Goal: Transaction & Acquisition: Purchase product/service

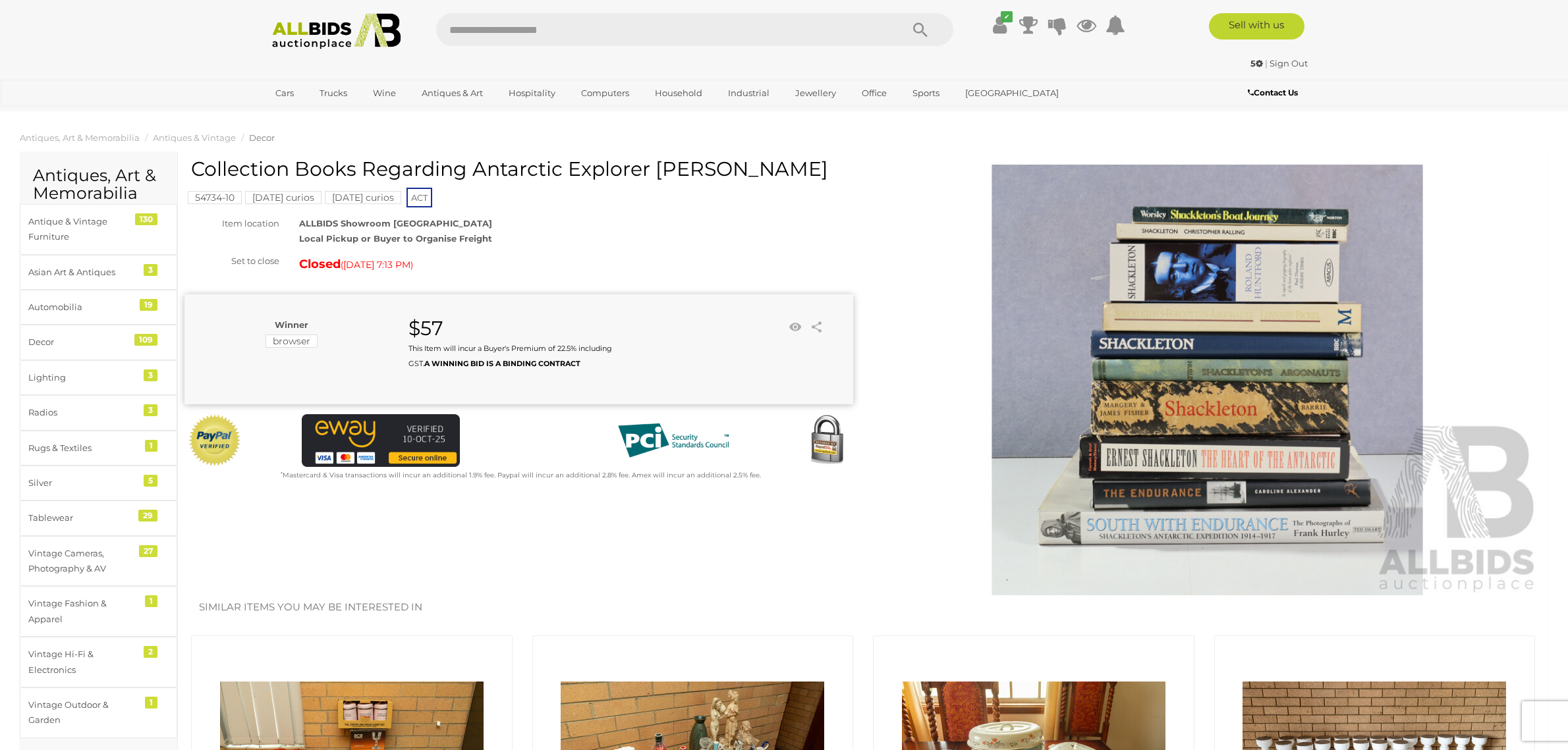
click at [1260, 435] on img at bounding box center [1207, 380] width 668 height 431
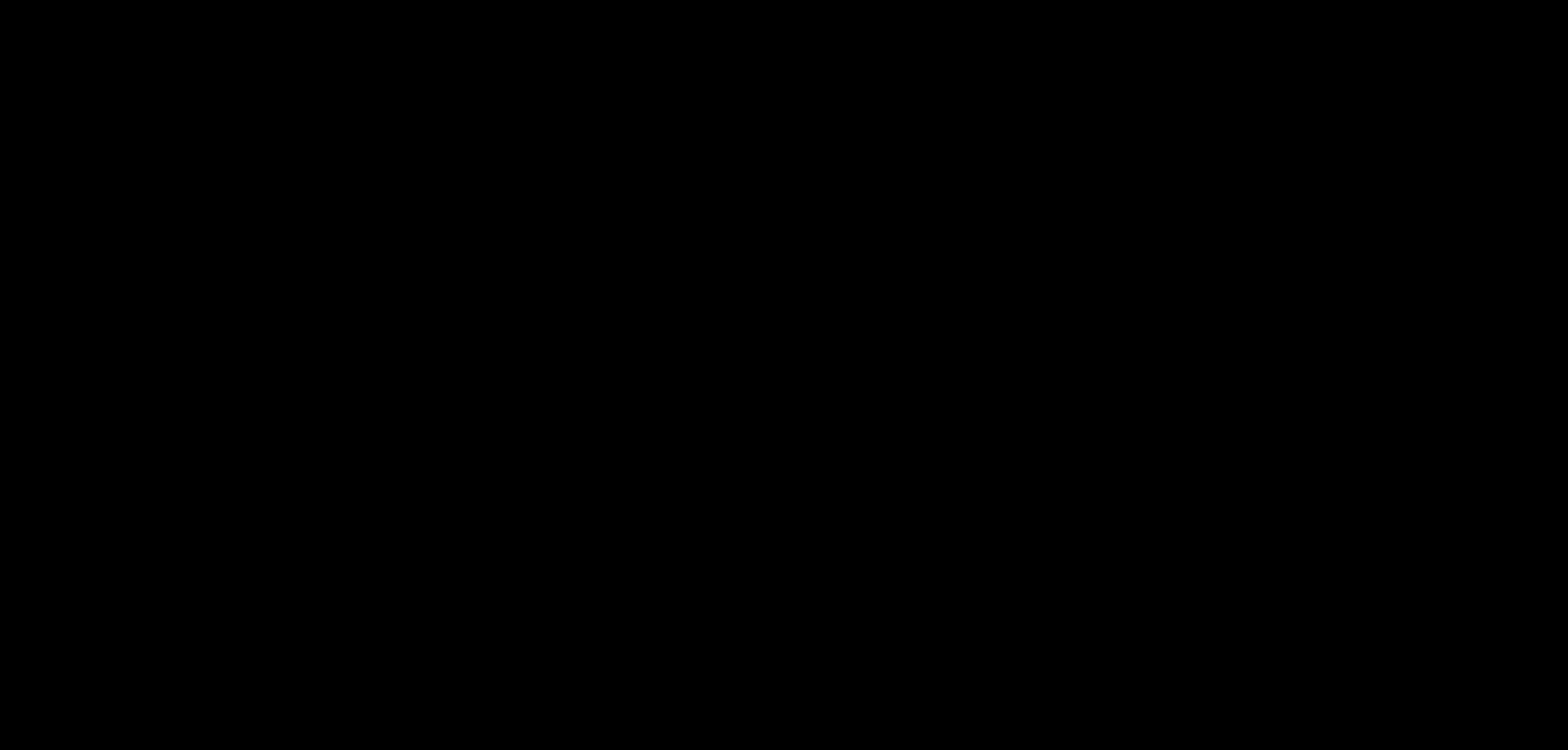
click at [1260, 435] on div at bounding box center [784, 371] width 1568 height 681
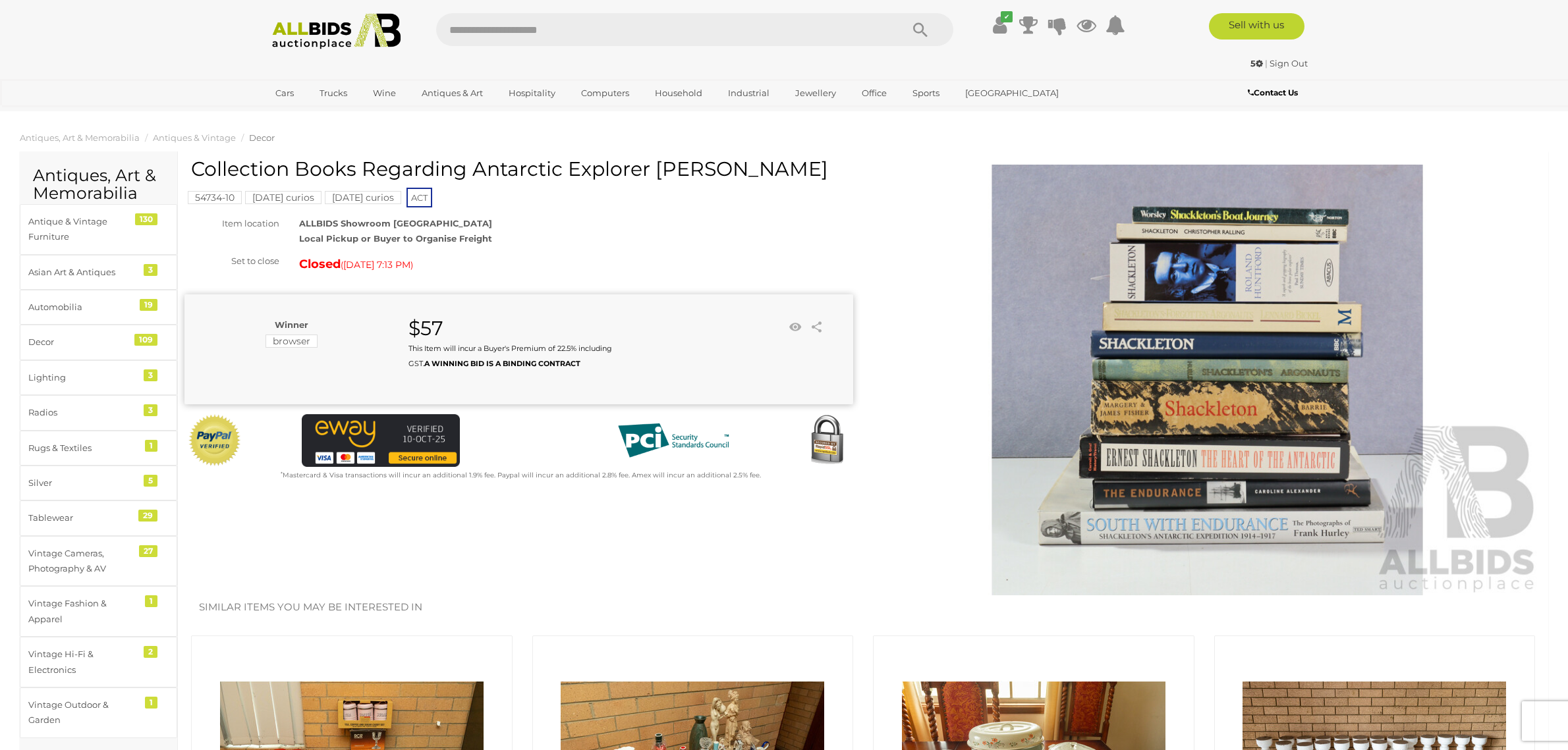
click at [1138, 410] on img at bounding box center [1207, 380] width 668 height 431
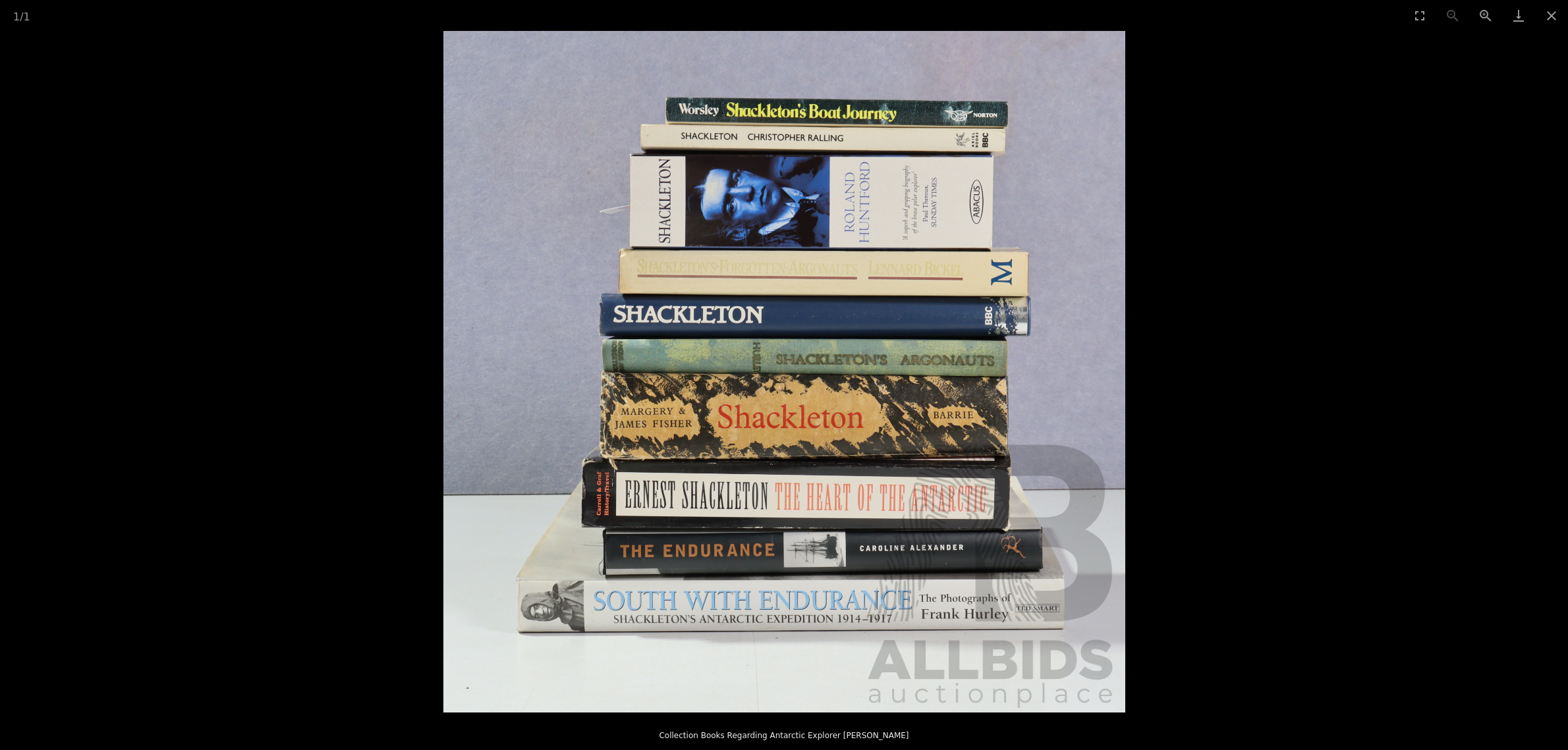
click at [1138, 410] on picture at bounding box center [784, 371] width 1568 height 681
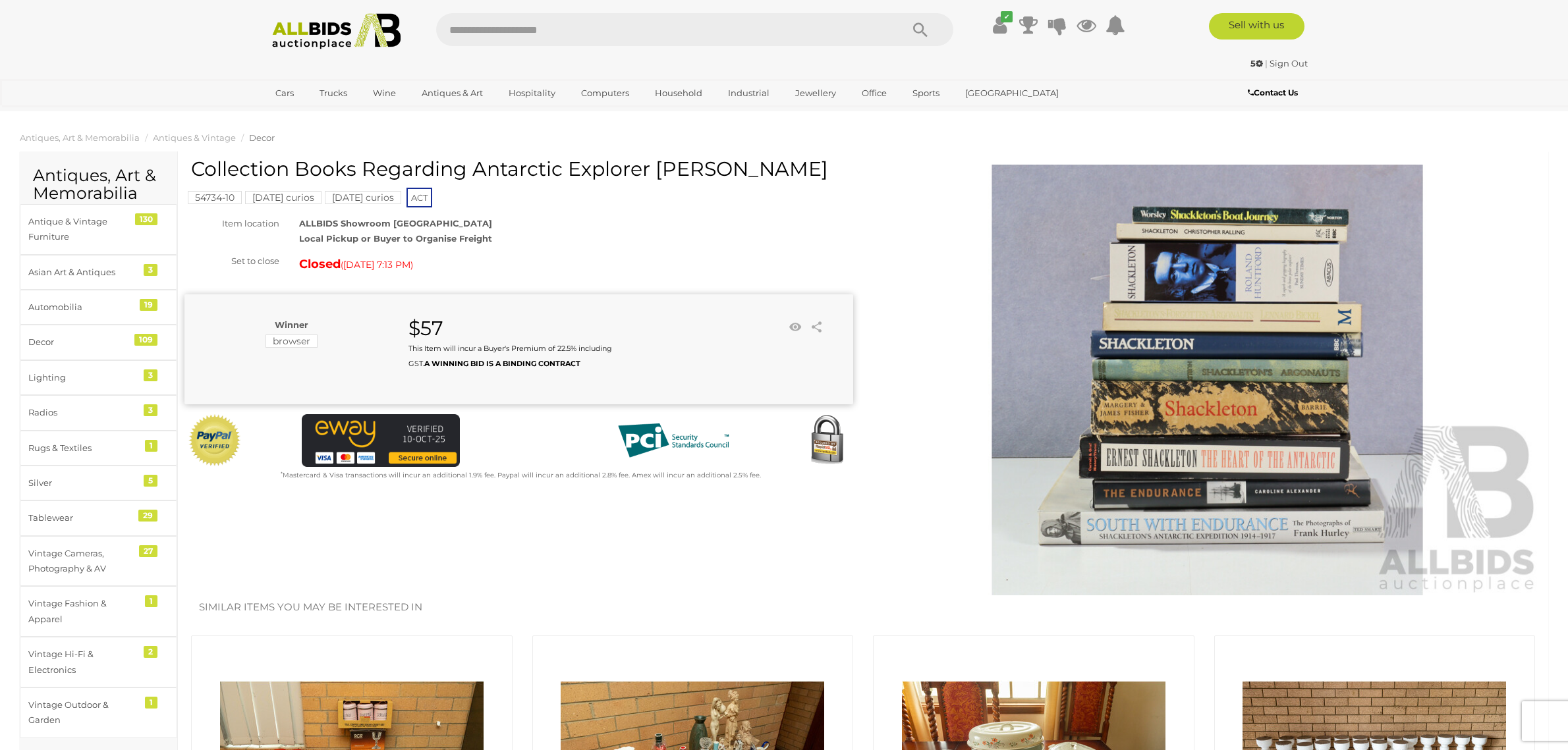
click at [1138, 410] on img at bounding box center [1207, 380] width 668 height 431
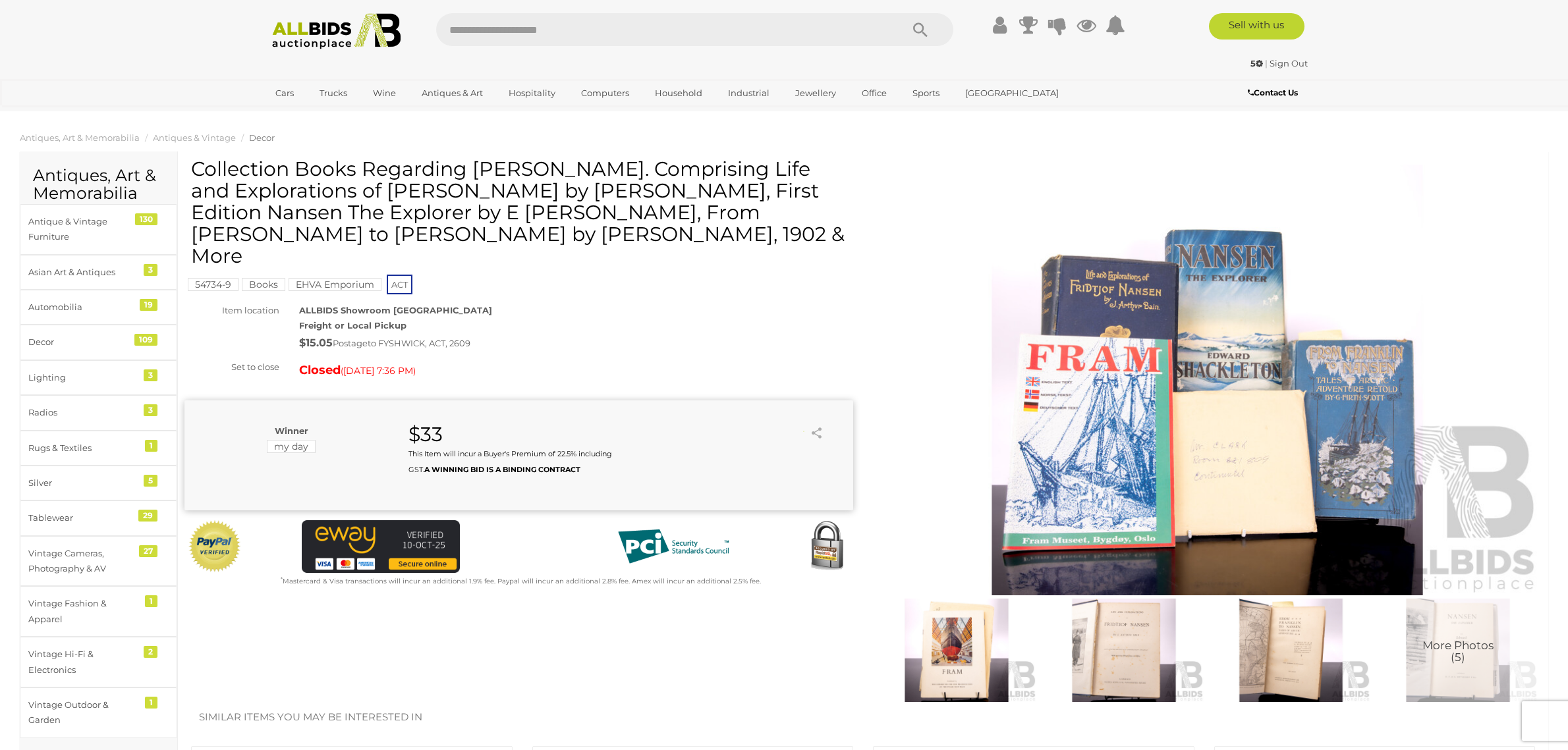
click at [1165, 461] on img at bounding box center [1207, 380] width 668 height 431
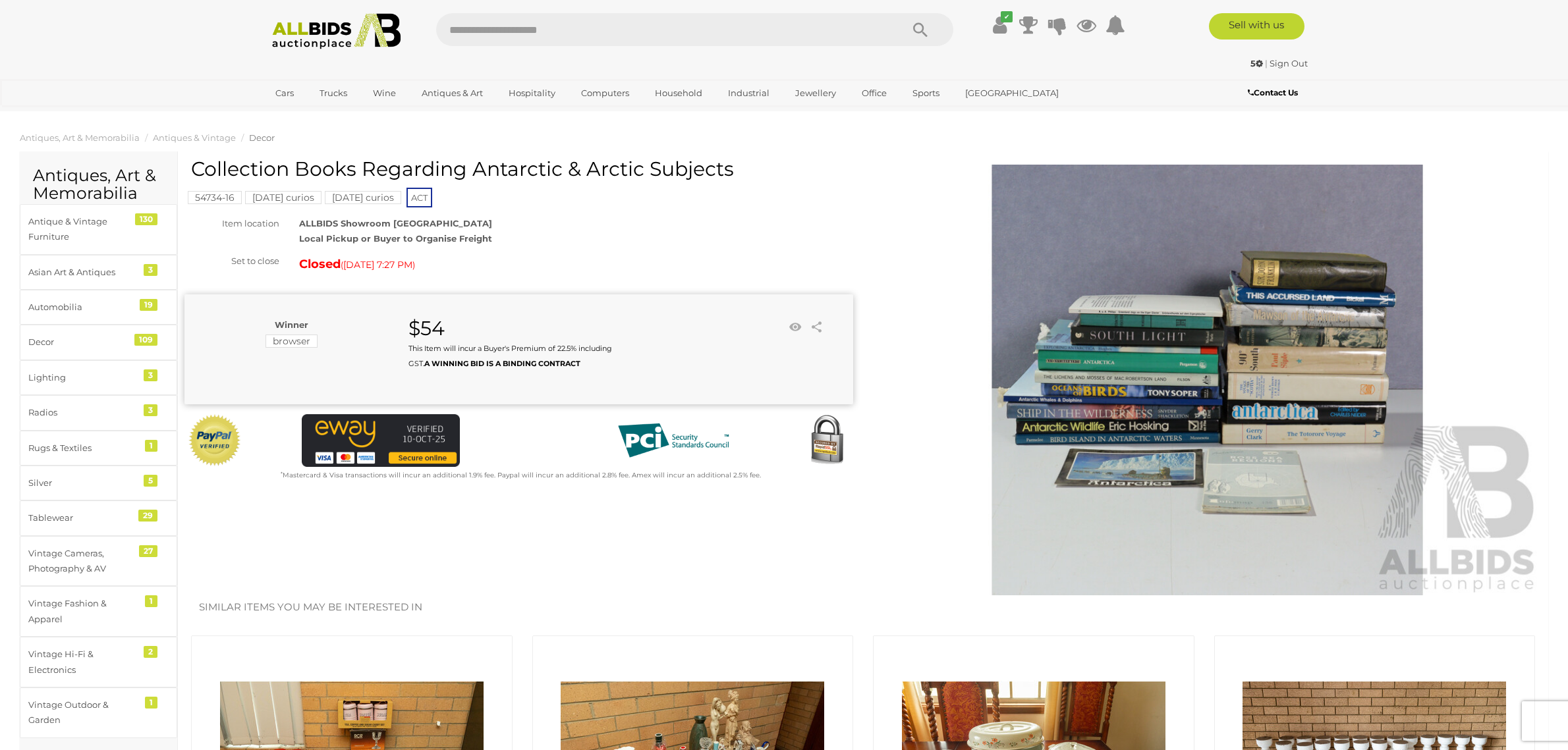
click at [1159, 351] on img at bounding box center [1207, 380] width 668 height 431
click at [1106, 359] on img at bounding box center [1207, 380] width 668 height 431
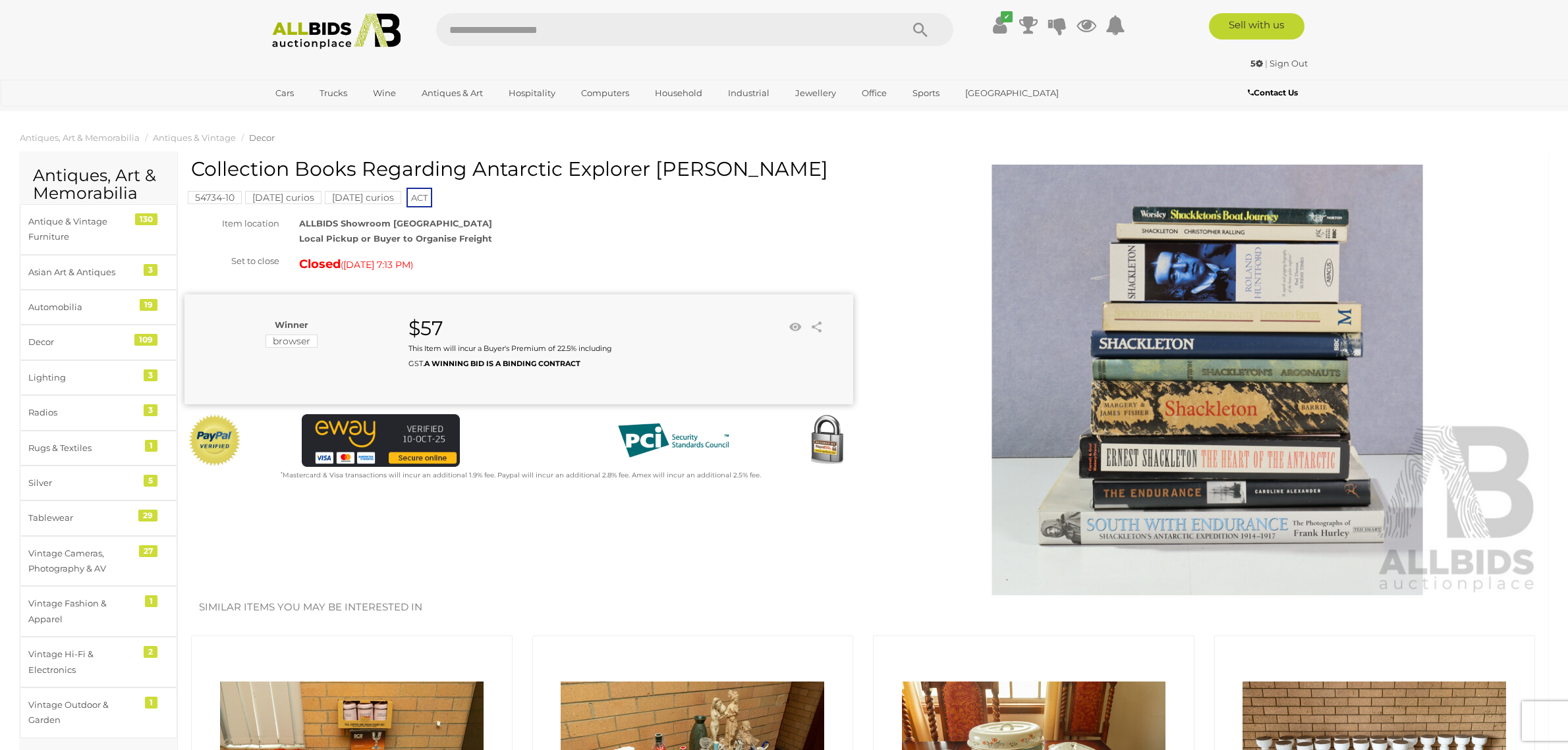
click at [1197, 360] on img at bounding box center [1207, 380] width 668 height 431
click at [1176, 360] on picture at bounding box center [784, 372] width 784 height 341
click at [790, 392] on div "Winner browser $57 This Item will incur a Buyer's Premium of 22.5% including GS…" at bounding box center [518, 349] width 668 height 110
click at [1043, 345] on img at bounding box center [1207, 380] width 668 height 431
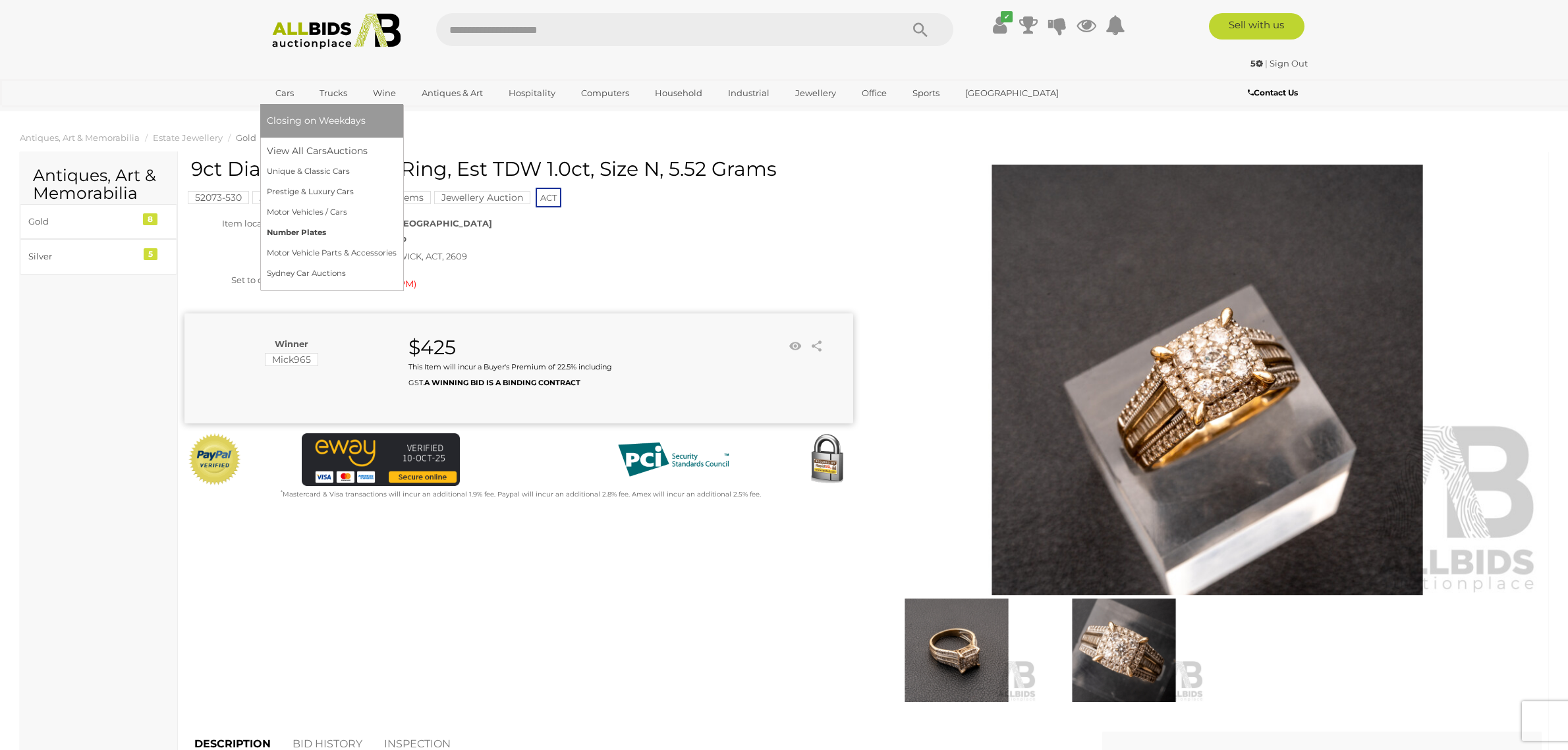
click at [295, 230] on link "Number Plates" at bounding box center [331, 232] width 130 height 21
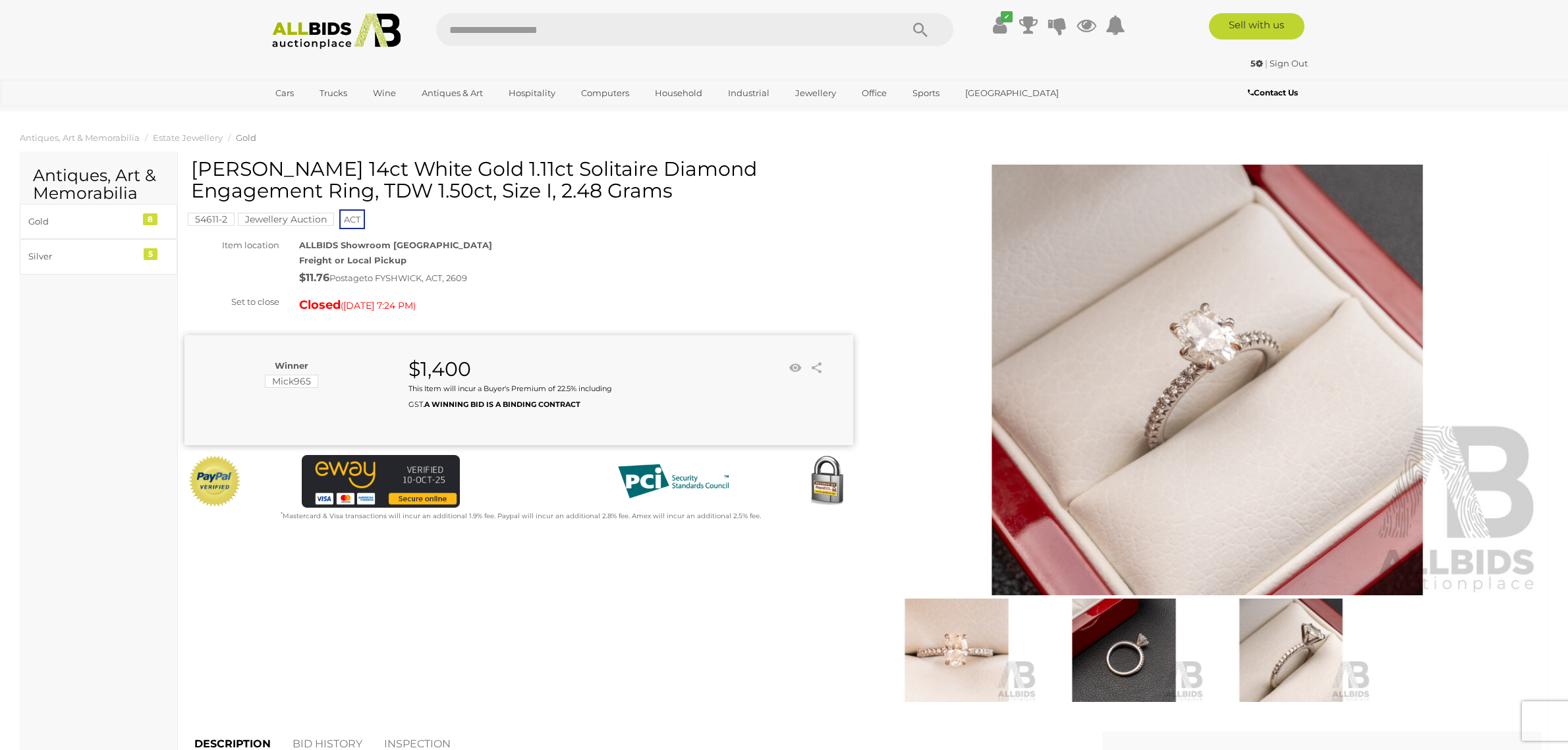
click at [296, 41] on img at bounding box center [336, 31] width 143 height 36
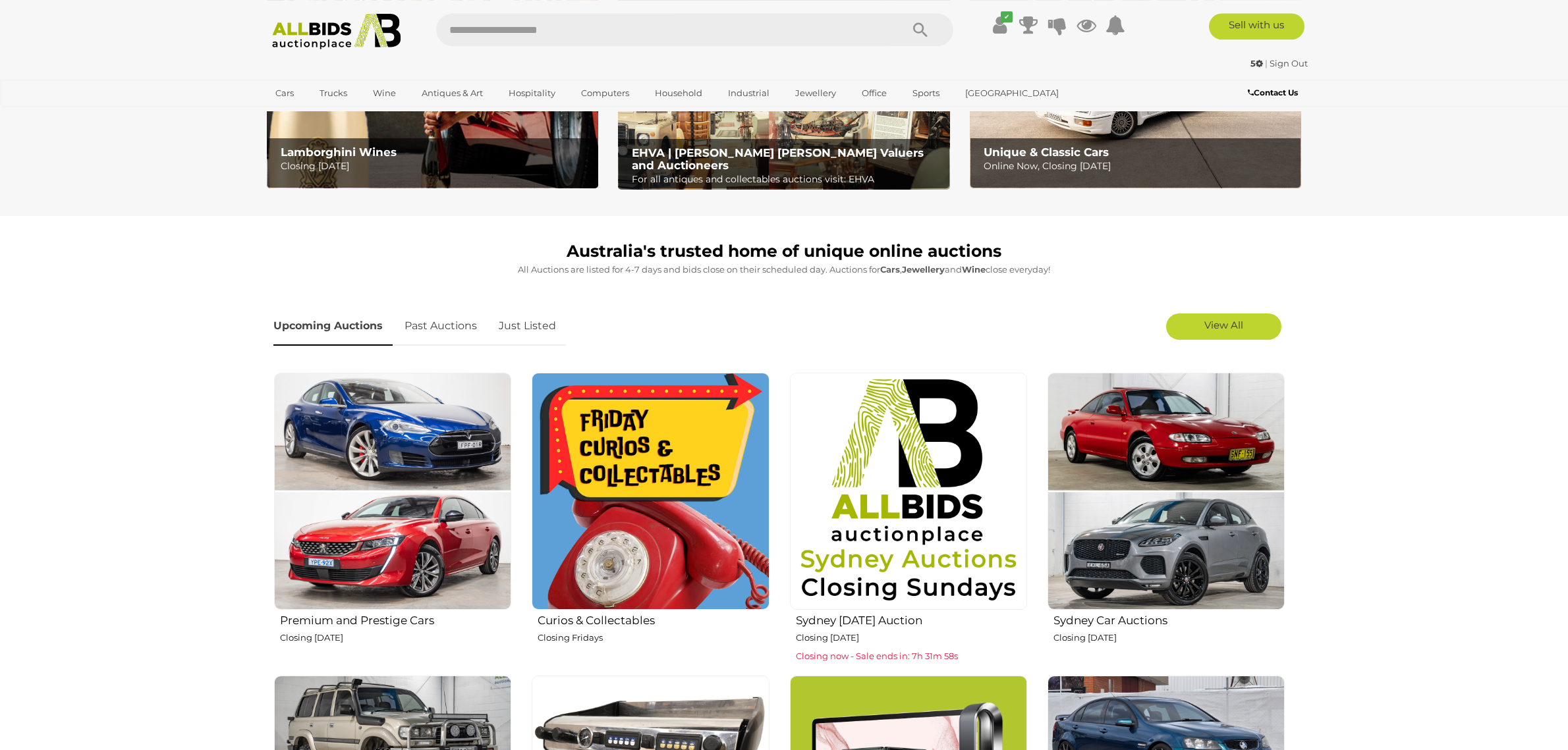
scroll to position [553, 0]
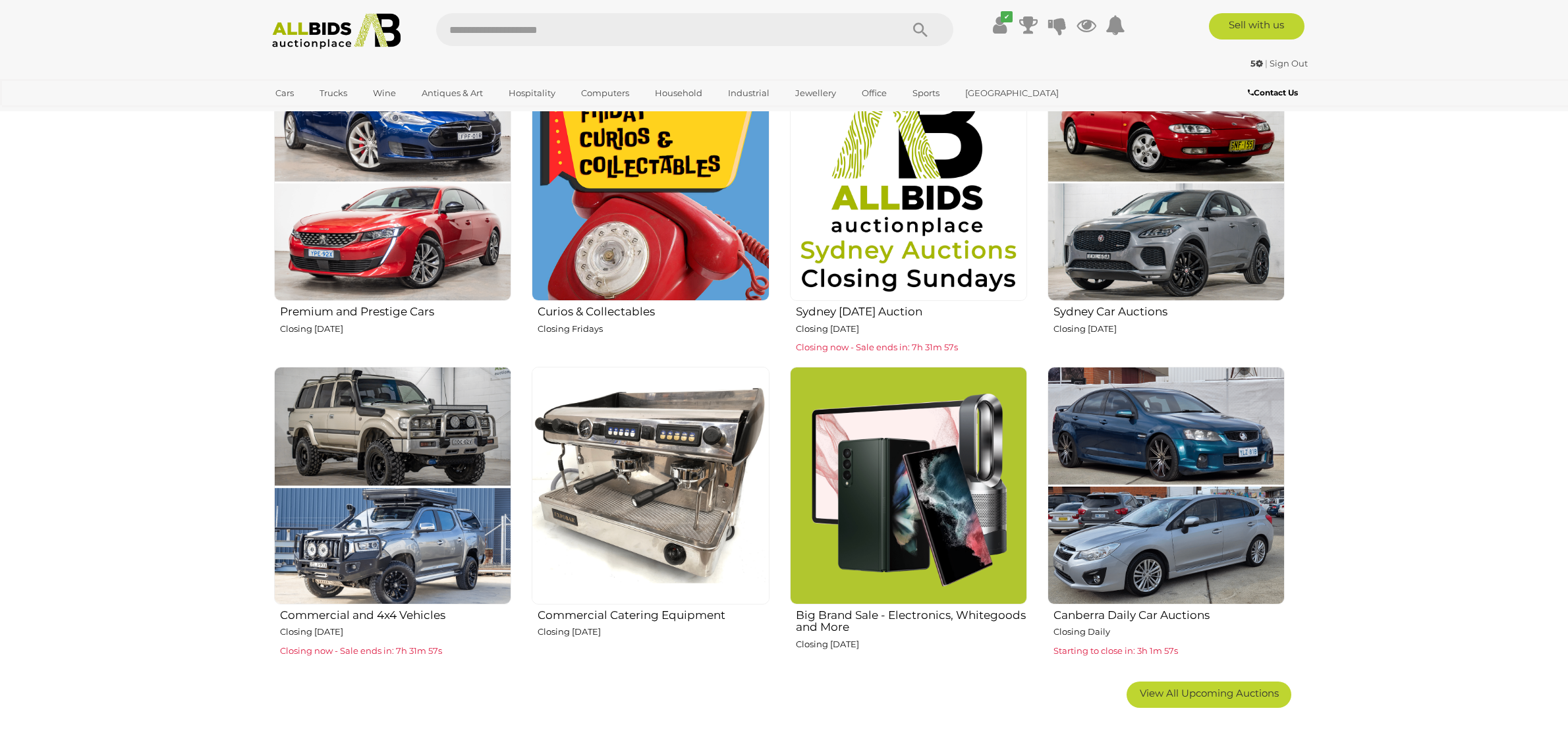
click at [868, 256] on img at bounding box center [908, 183] width 237 height 237
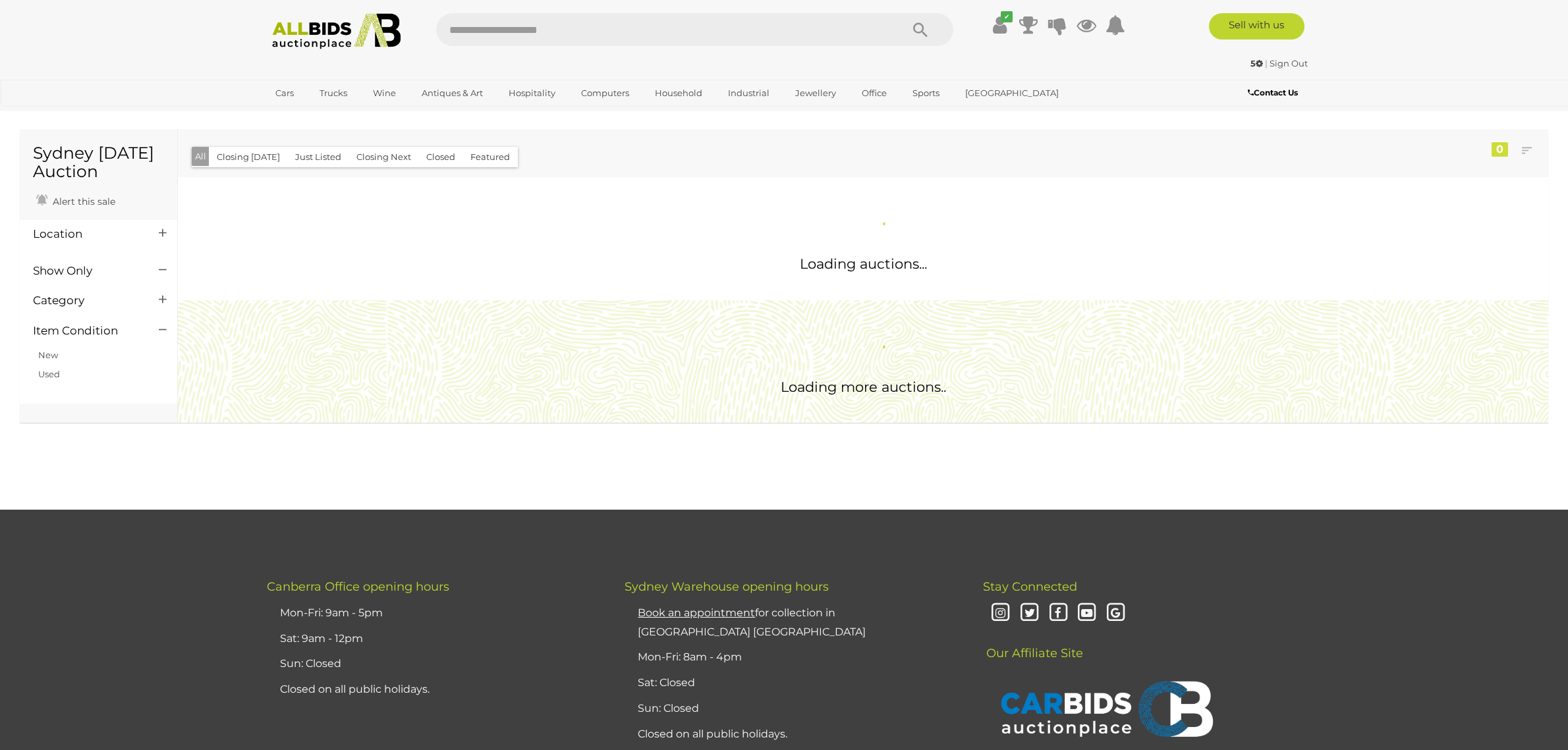
drag, startPoint x: 312, startPoint y: 31, endPoint x: 437, endPoint y: 142, distance: 167.2
click at [312, 30] on img at bounding box center [336, 31] width 143 height 36
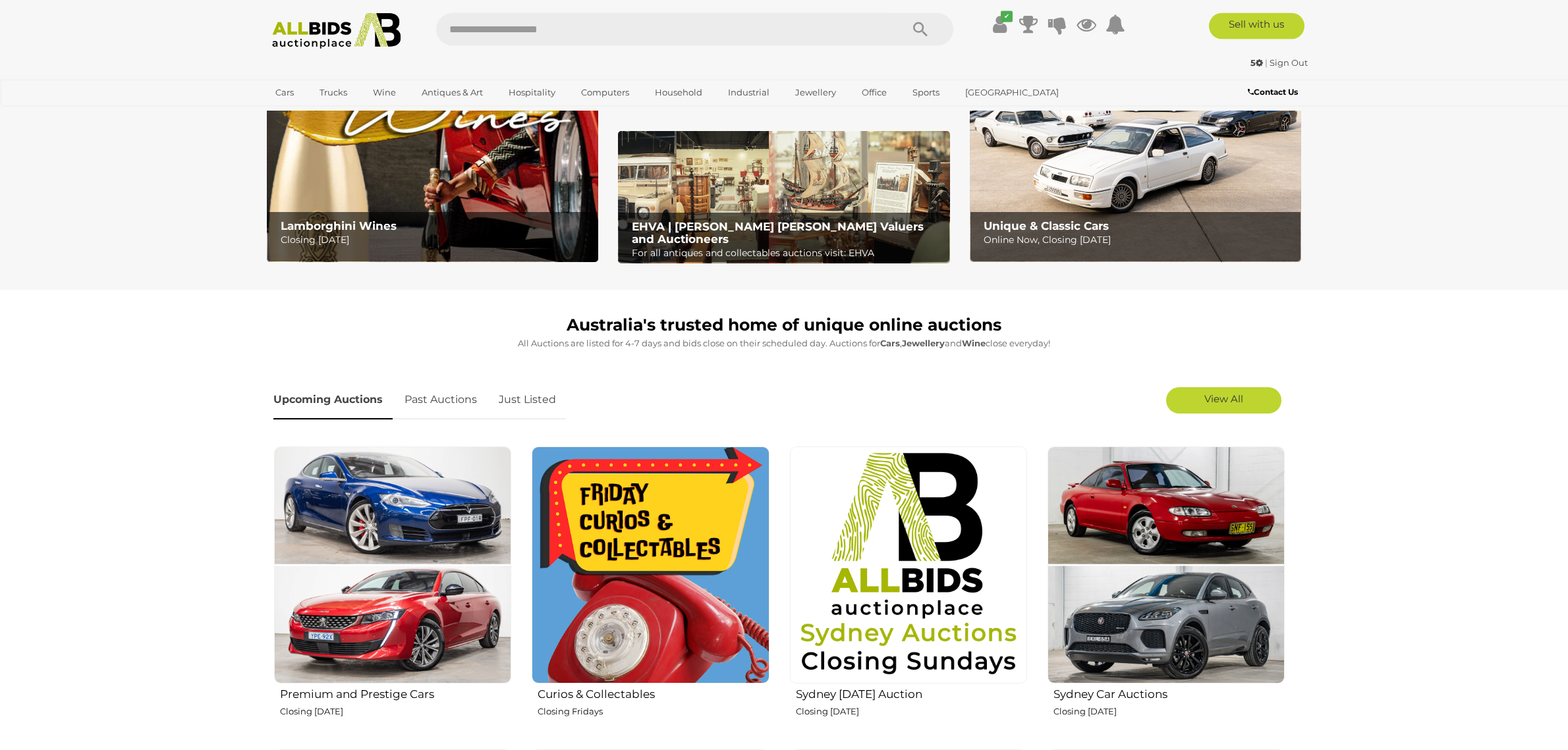
scroll to position [207, 0]
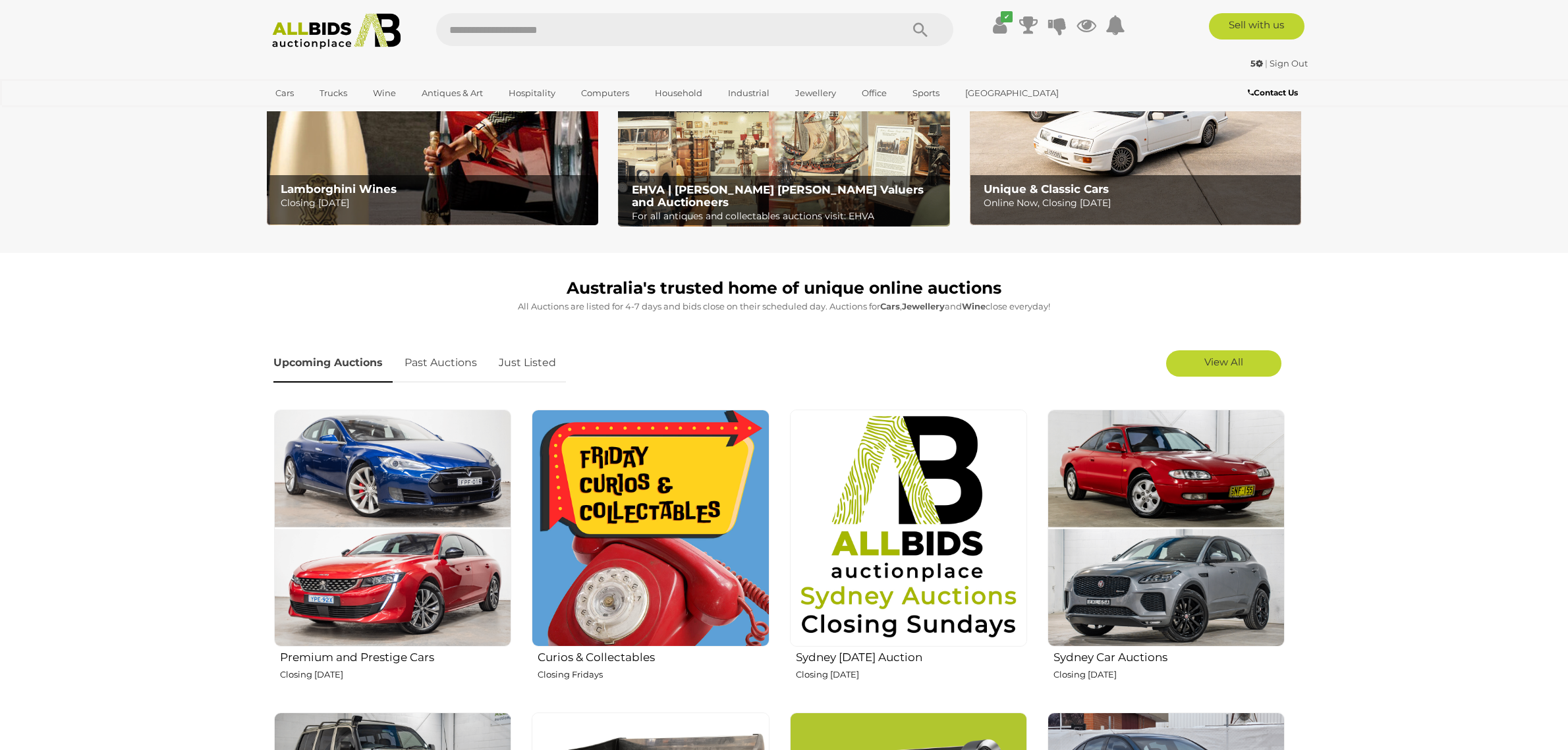
click at [664, 524] on img at bounding box center [650, 528] width 237 height 237
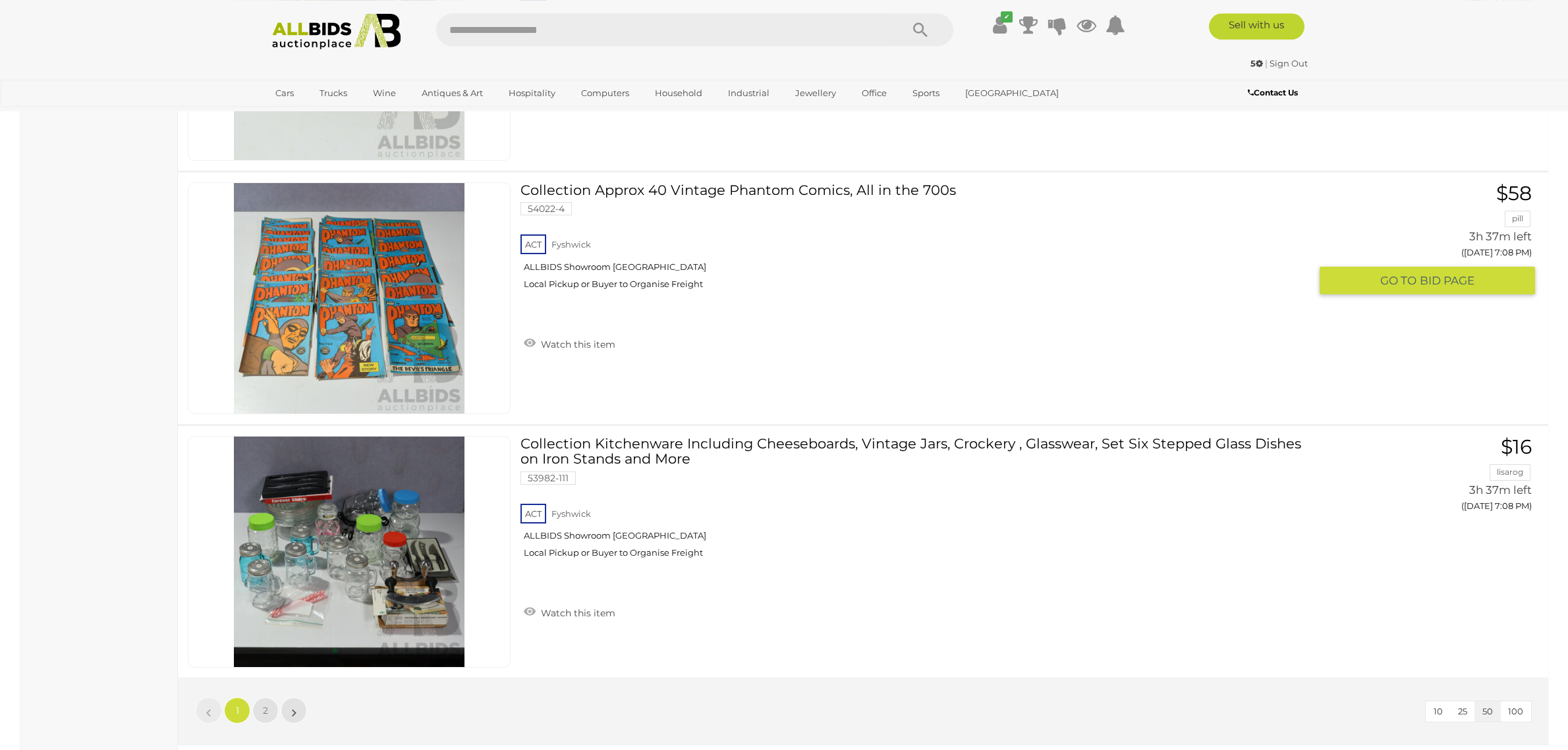
scroll to position [12308, 0]
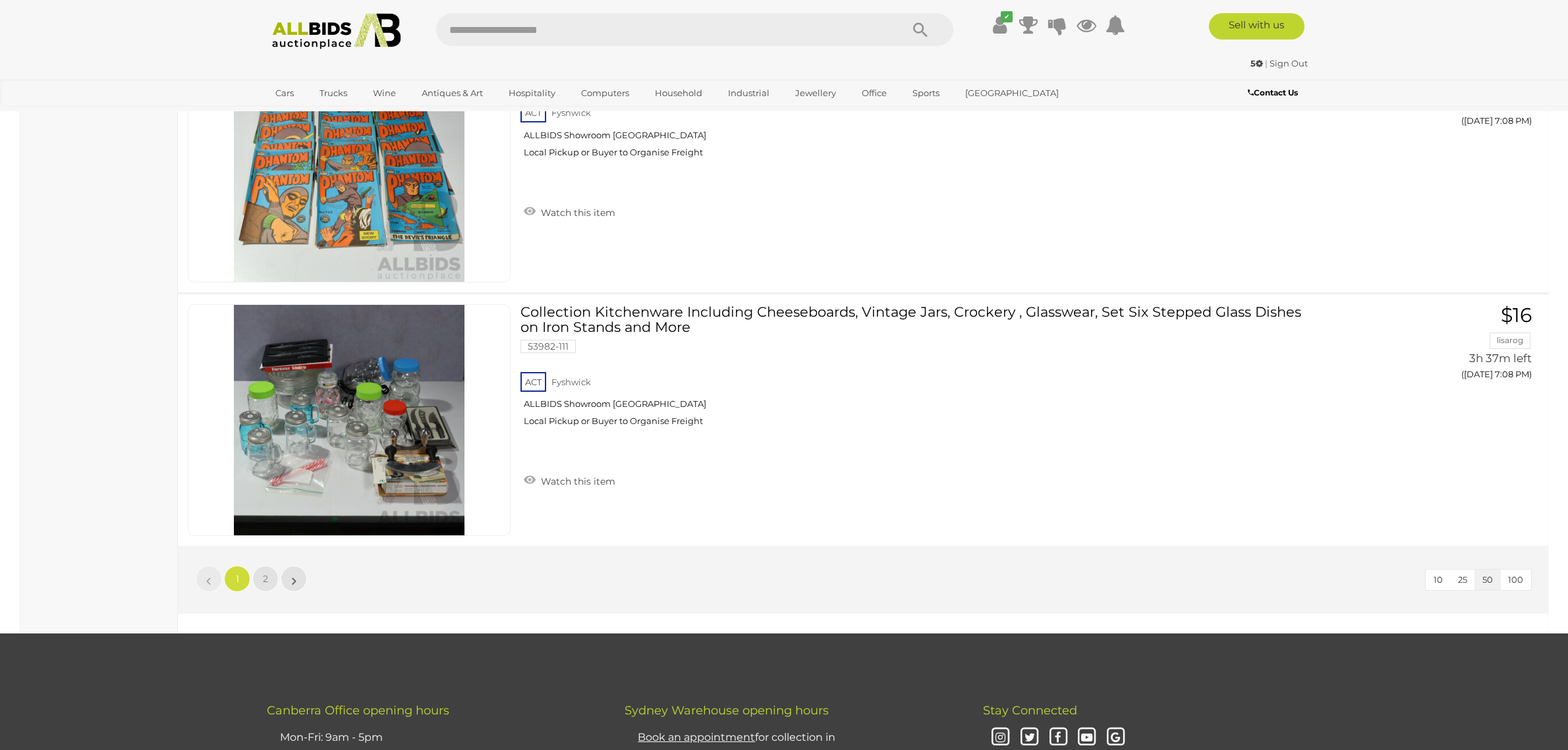
click at [295, 579] on li "»" at bounding box center [294, 579] width 26 height 27
click at [295, 582] on li "»" at bounding box center [294, 579] width 26 height 27
click at [263, 581] on link "2" at bounding box center [266, 579] width 27 height 27
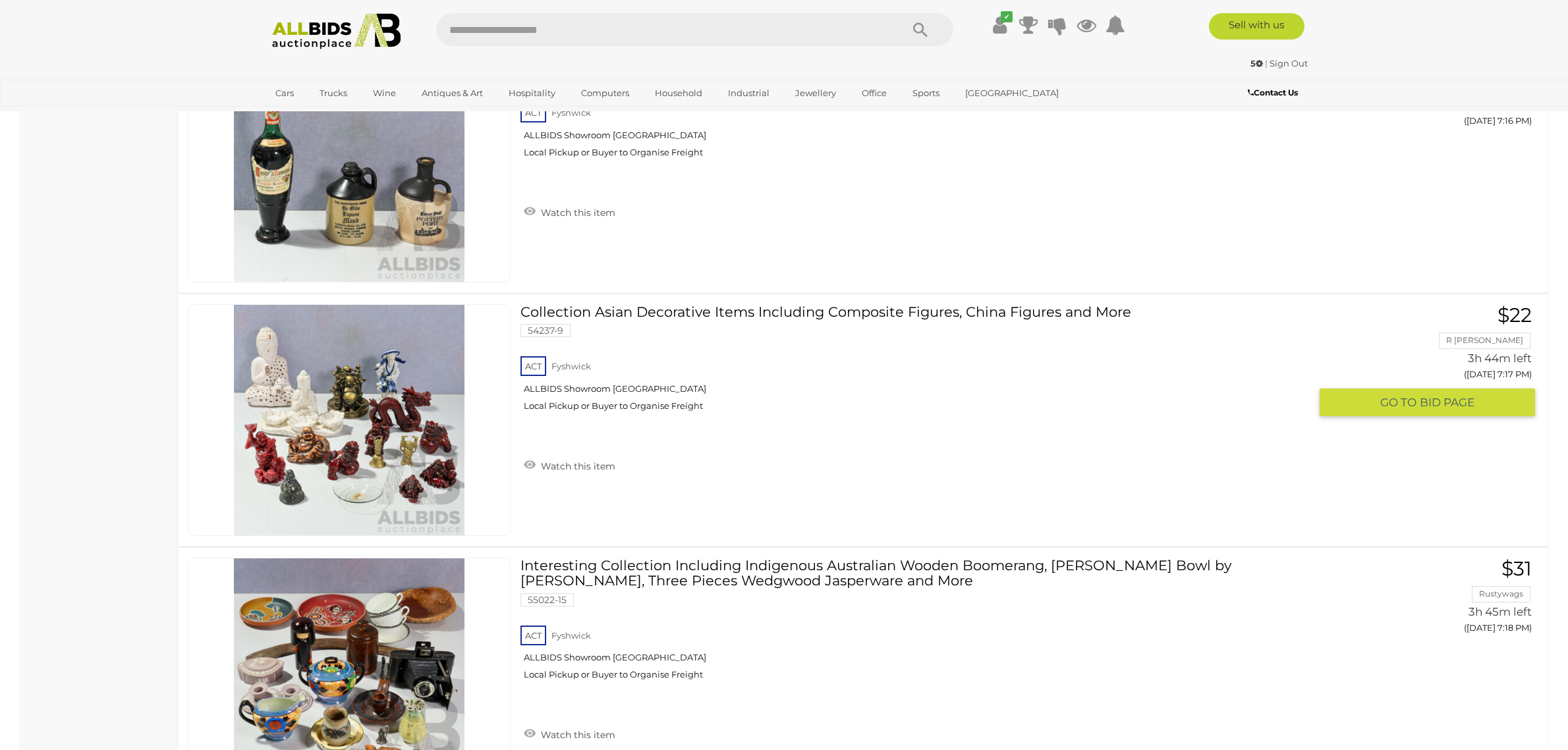
scroll to position [1936, 0]
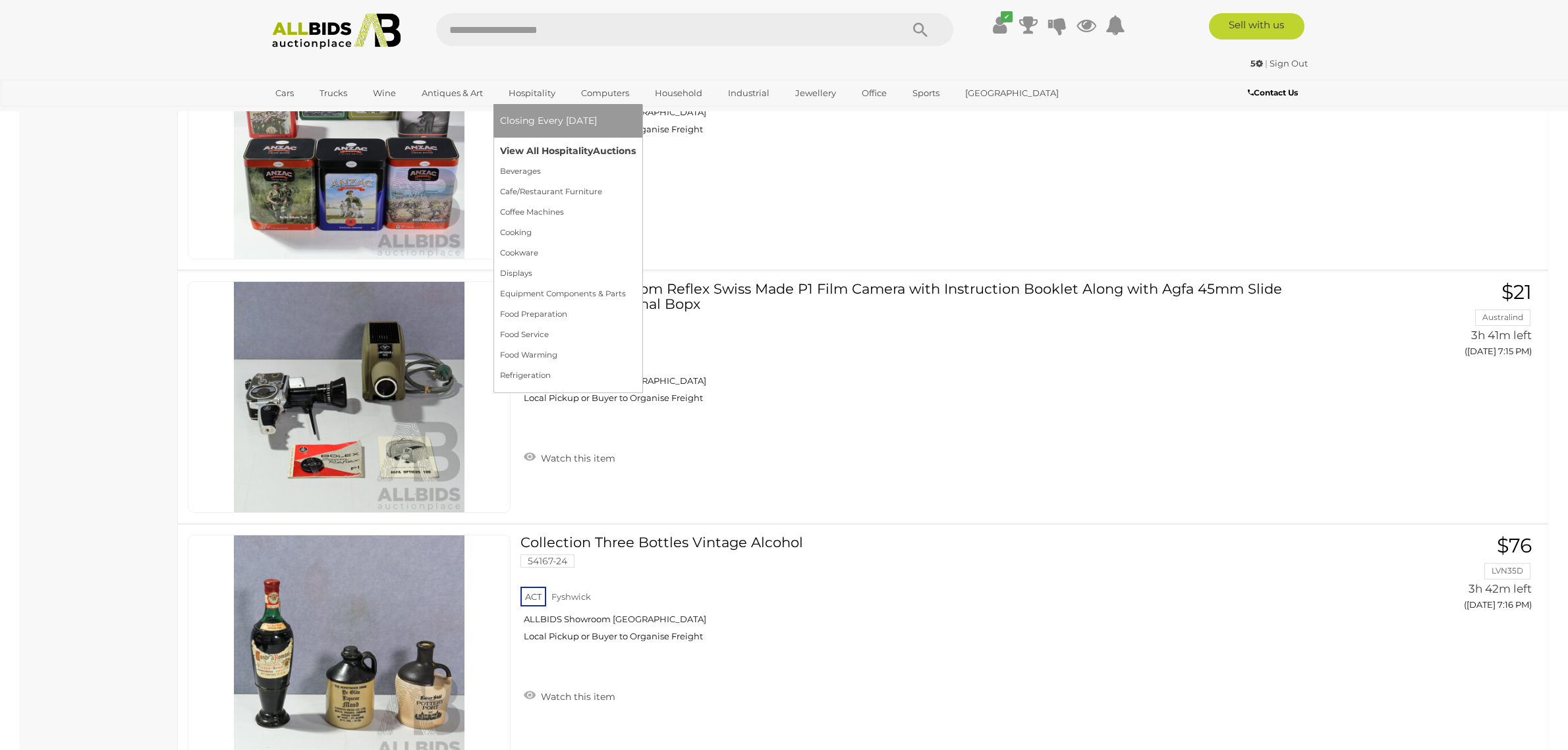
click at [543, 155] on link "View All Hospitality Auctions" at bounding box center [568, 151] width 136 height 21
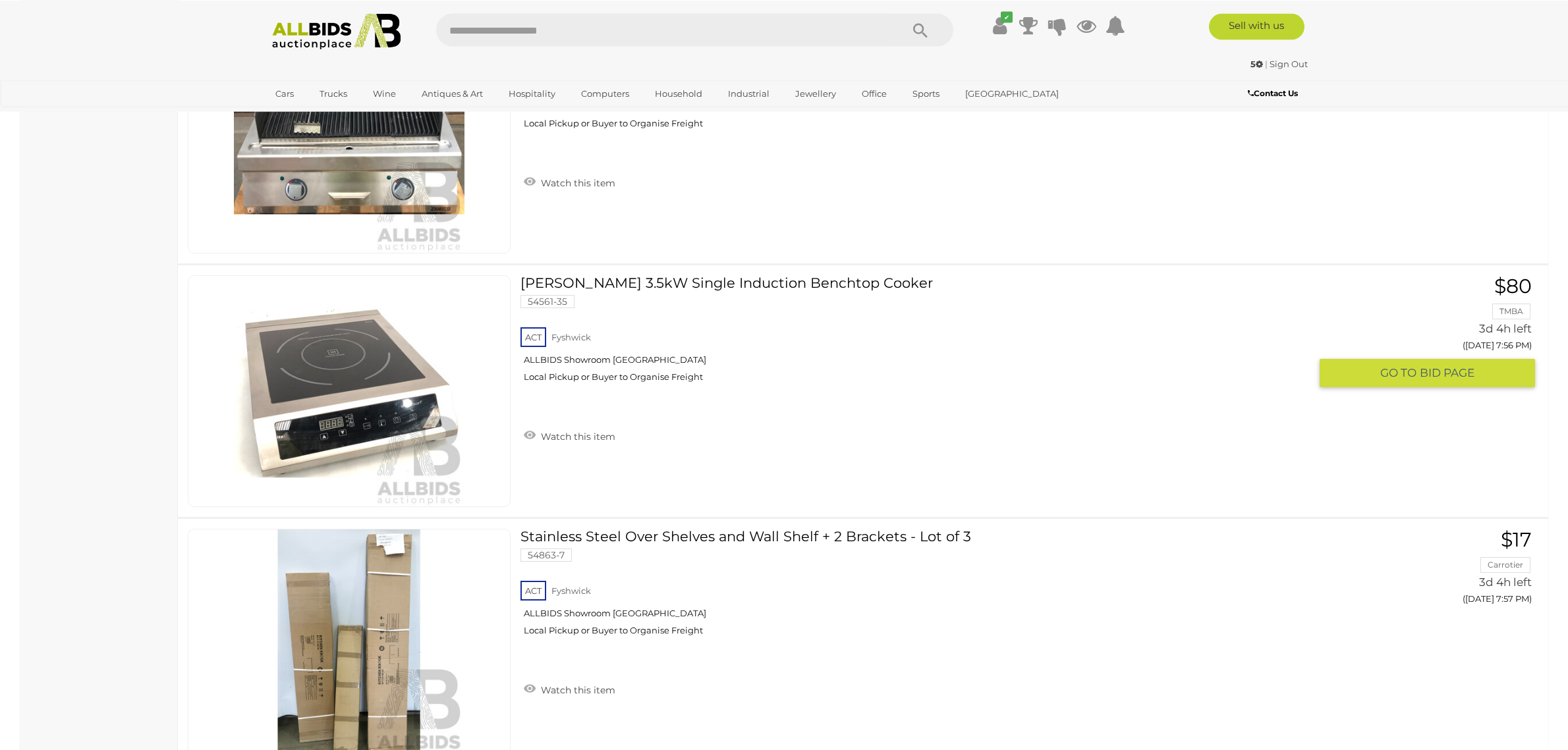
scroll to position [6845, 0]
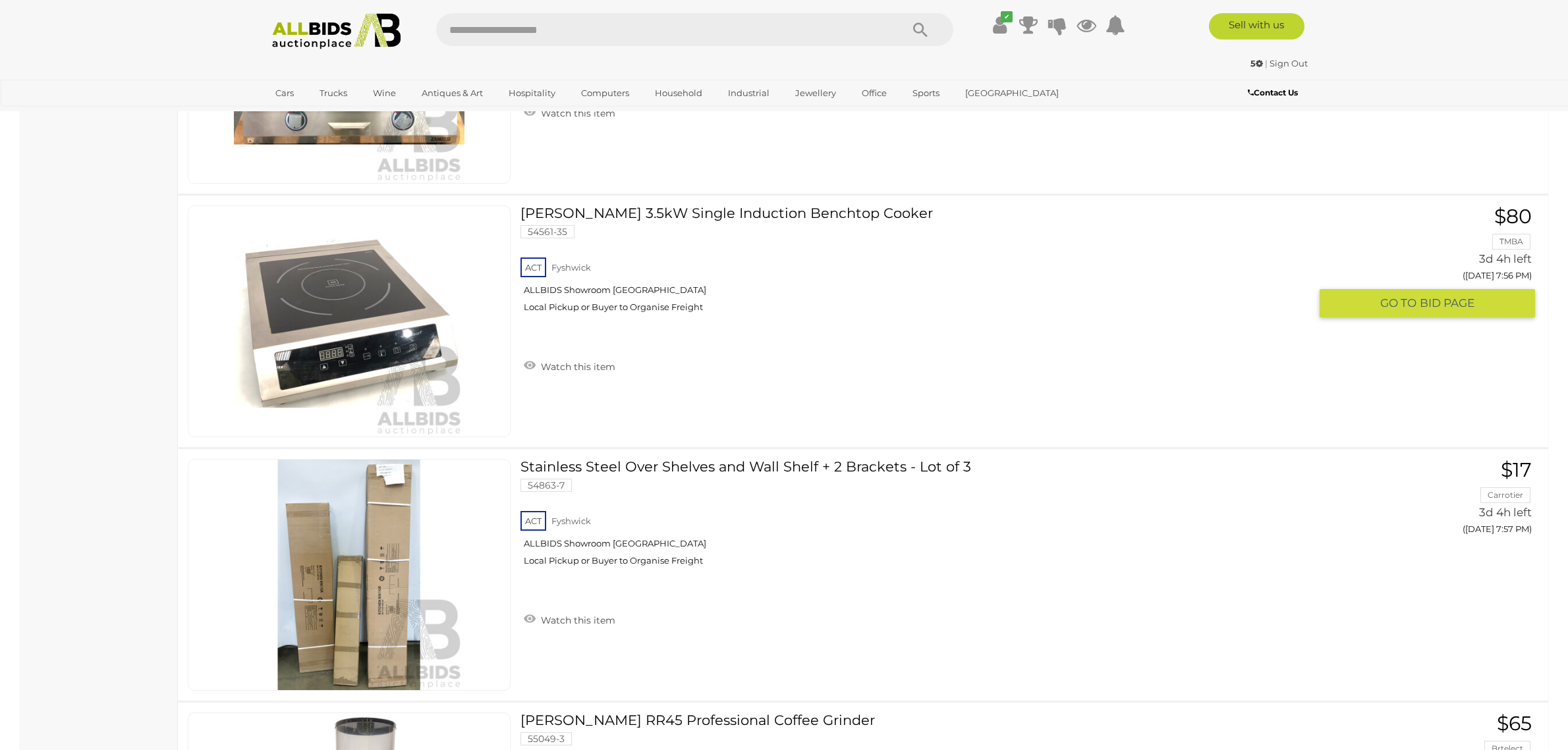
click at [812, 255] on div "ACT Fyshwick ALLBIDS Showroom Fyshwick Local Pickup or Buyer to Organise Freight" at bounding box center [915, 289] width 789 height 68
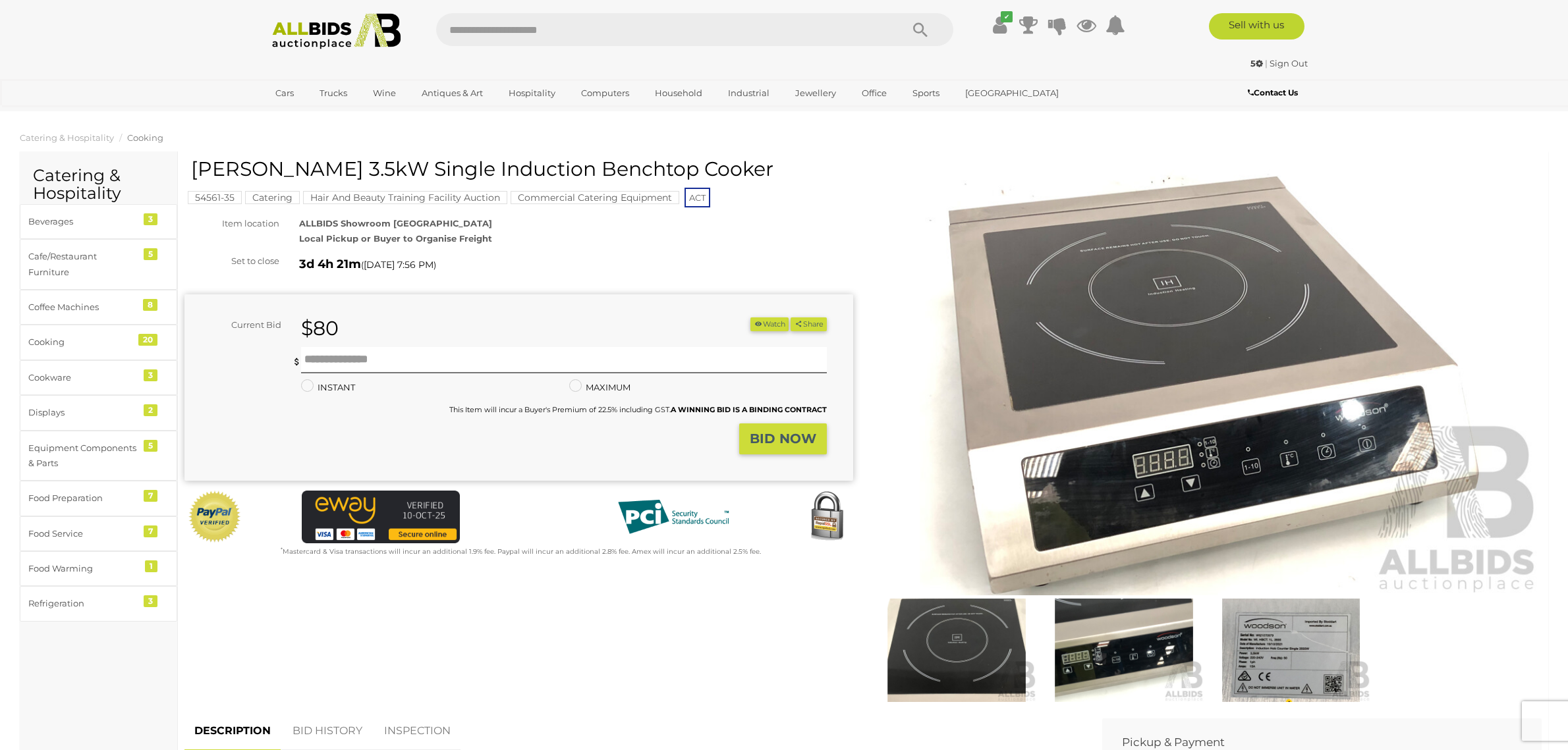
drag, startPoint x: 644, startPoint y: 165, endPoint x: 191, endPoint y: 168, distance: 453.0
click at [191, 168] on h1 "[PERSON_NAME] 3.5kW Single Induction Benchtop Cooker" at bounding box center [520, 169] width 659 height 22
copy h1 "[PERSON_NAME] 3.5kW Single Induction Benchtop Cooker"
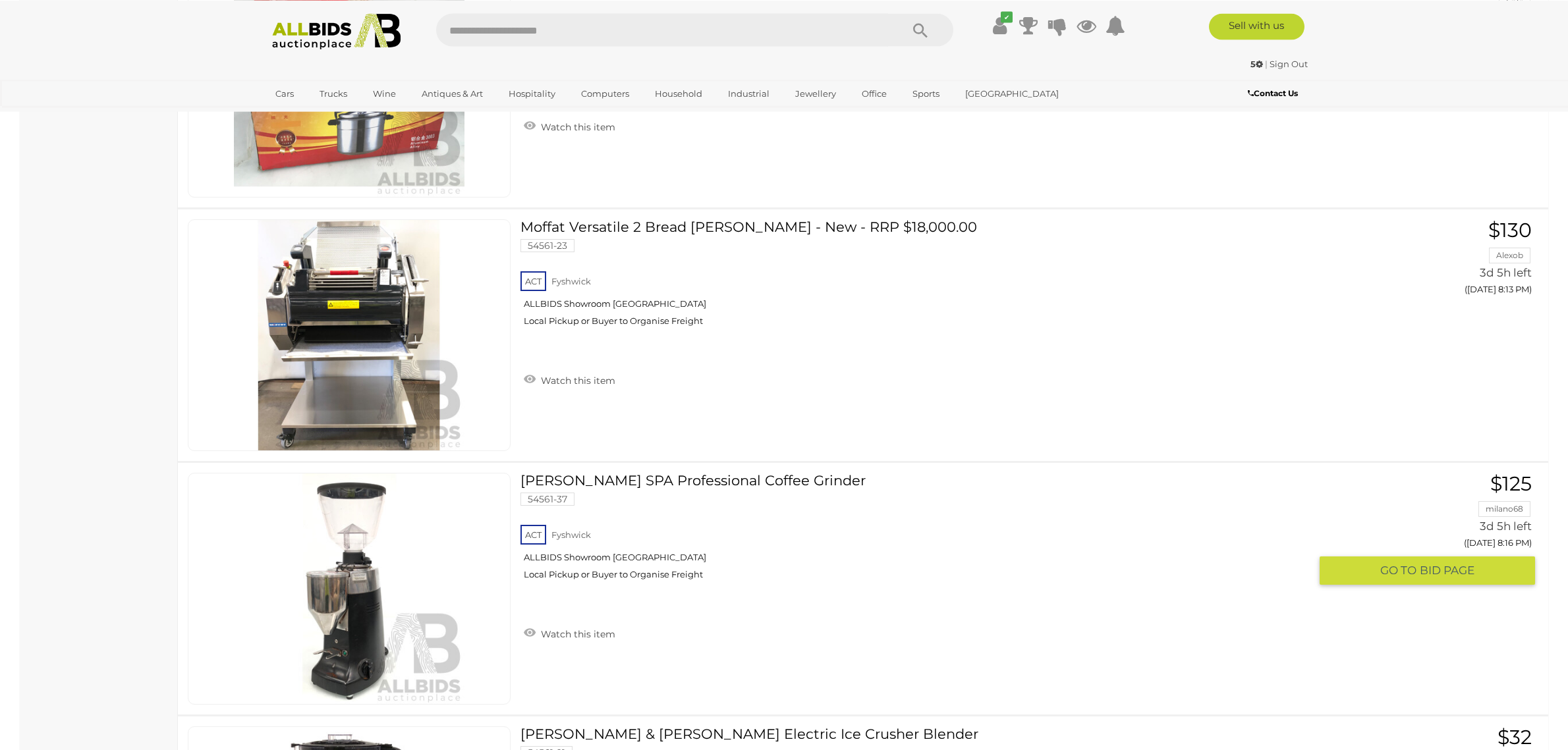
scroll to position [9097, 0]
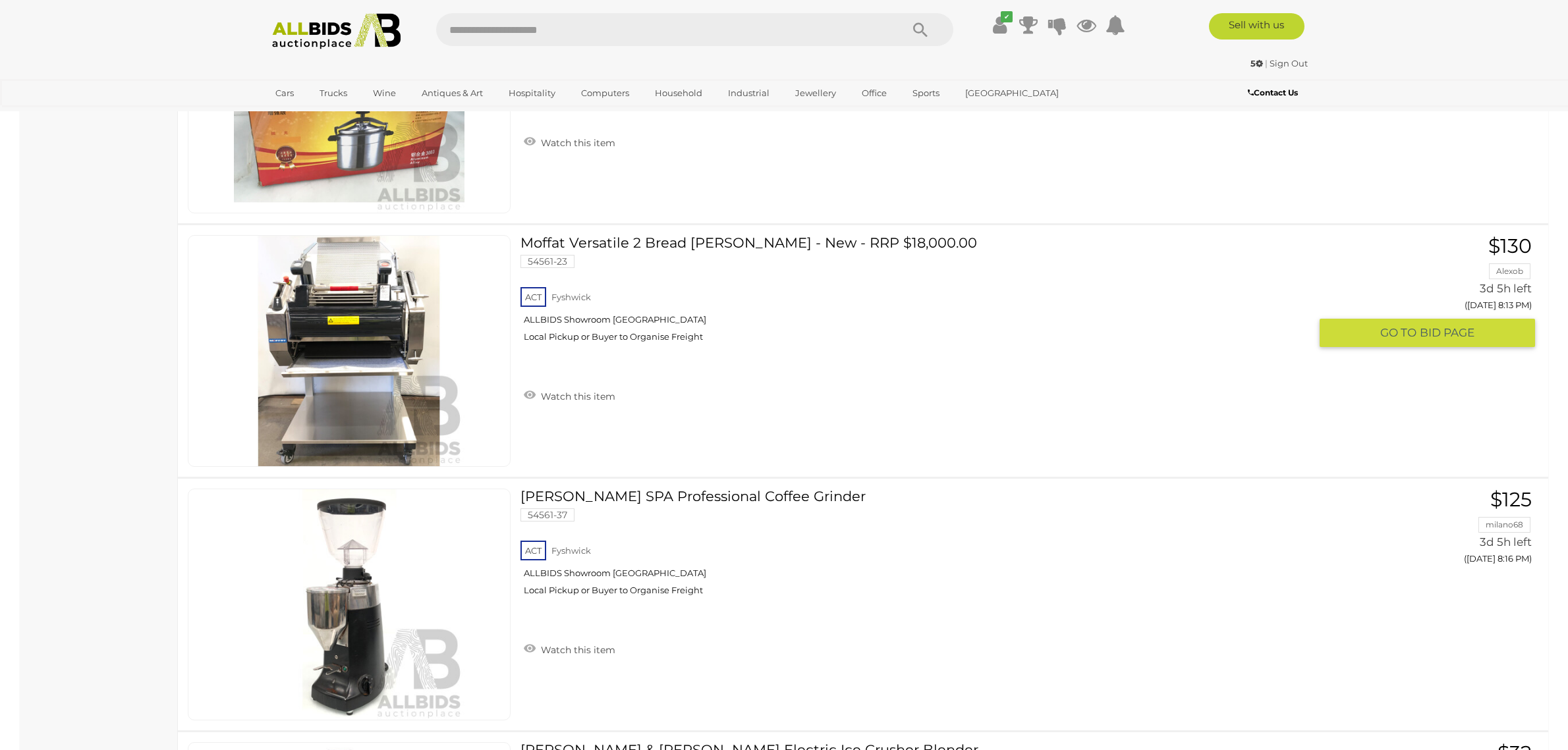
click at [672, 235] on link "Moffat Versatile 2 Bread Moulder - New - RRP $18,000.00 54561-23 ACT Fyshwick" at bounding box center [920, 294] width 780 height 117
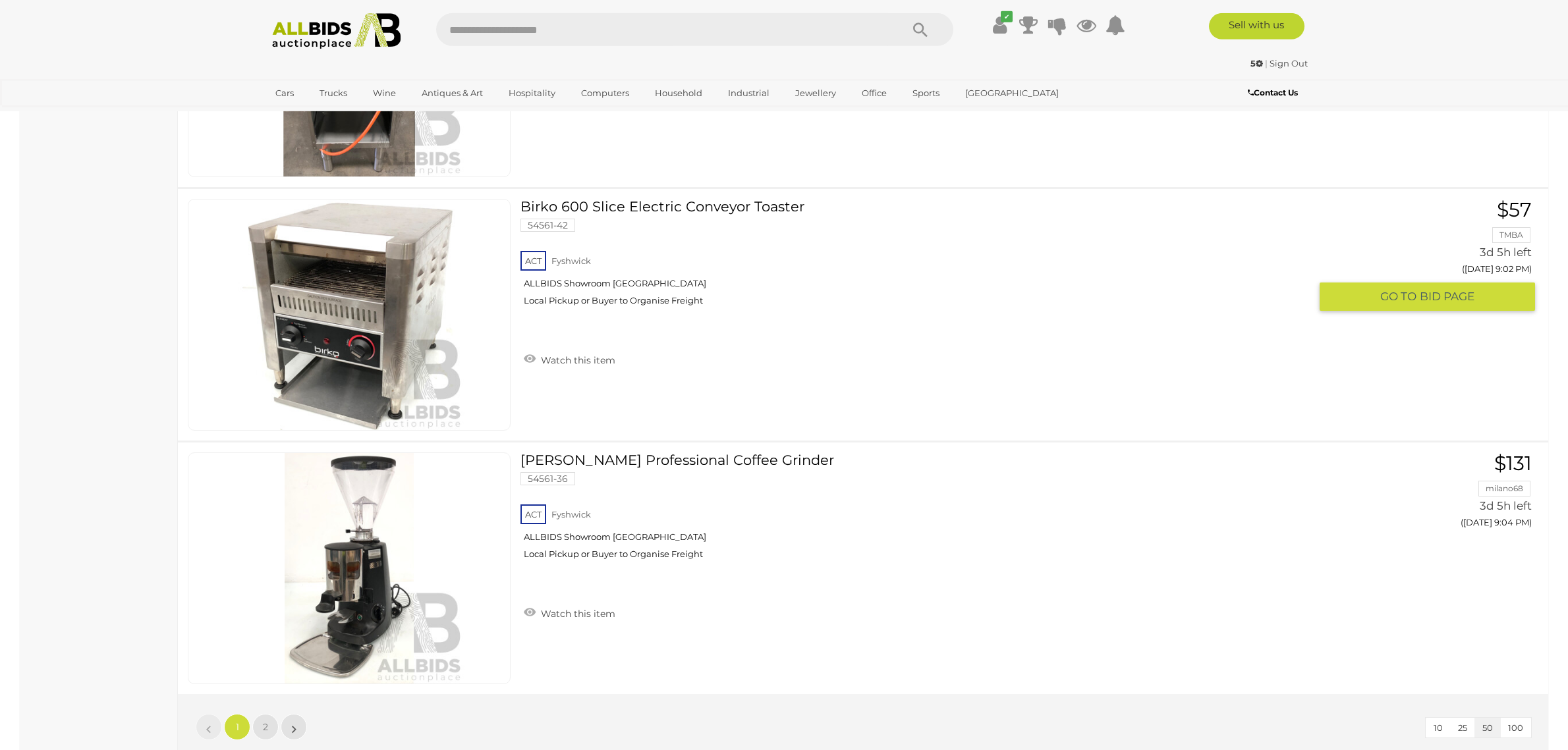
scroll to position [12554, 0]
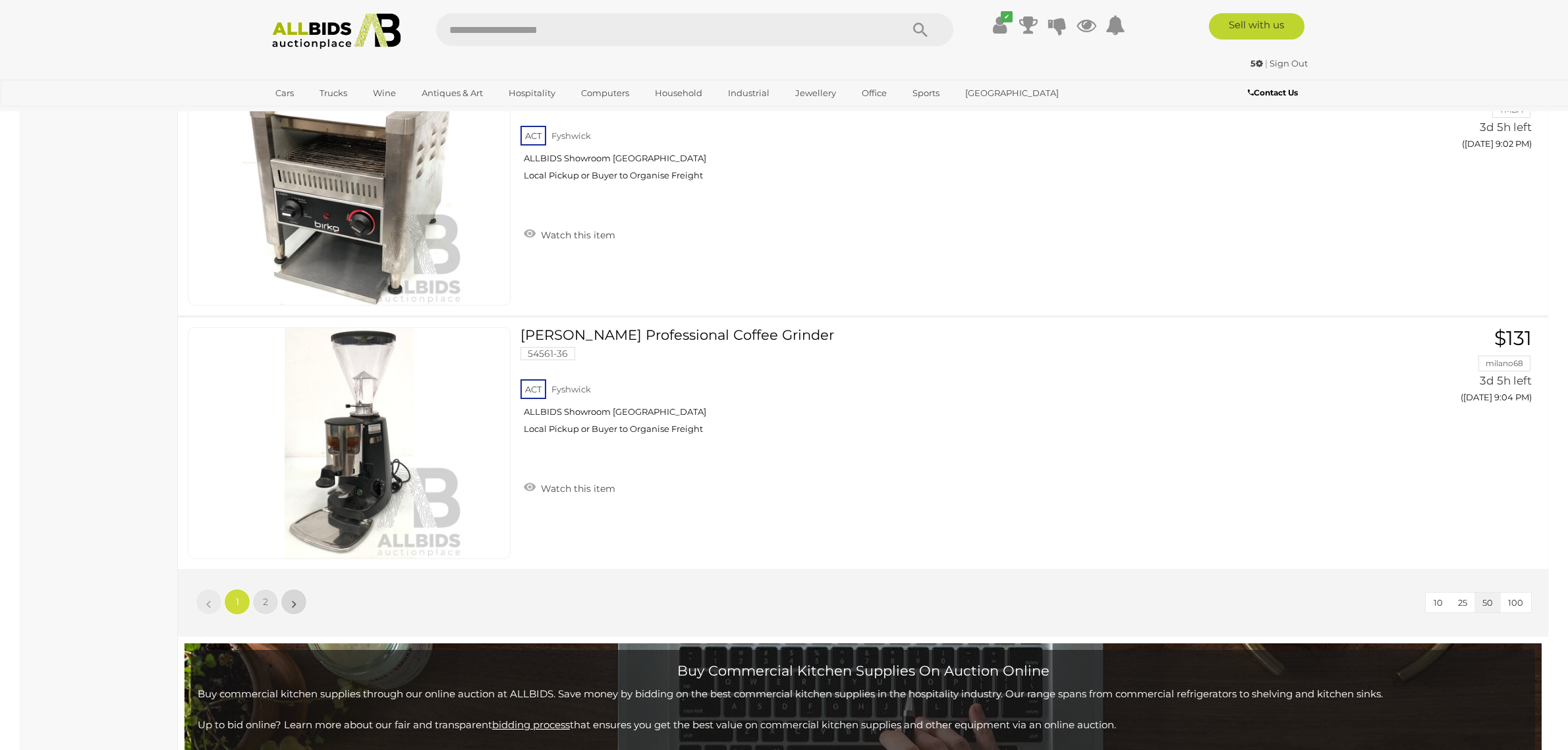
click at [291, 589] on link "»" at bounding box center [294, 602] width 27 height 27
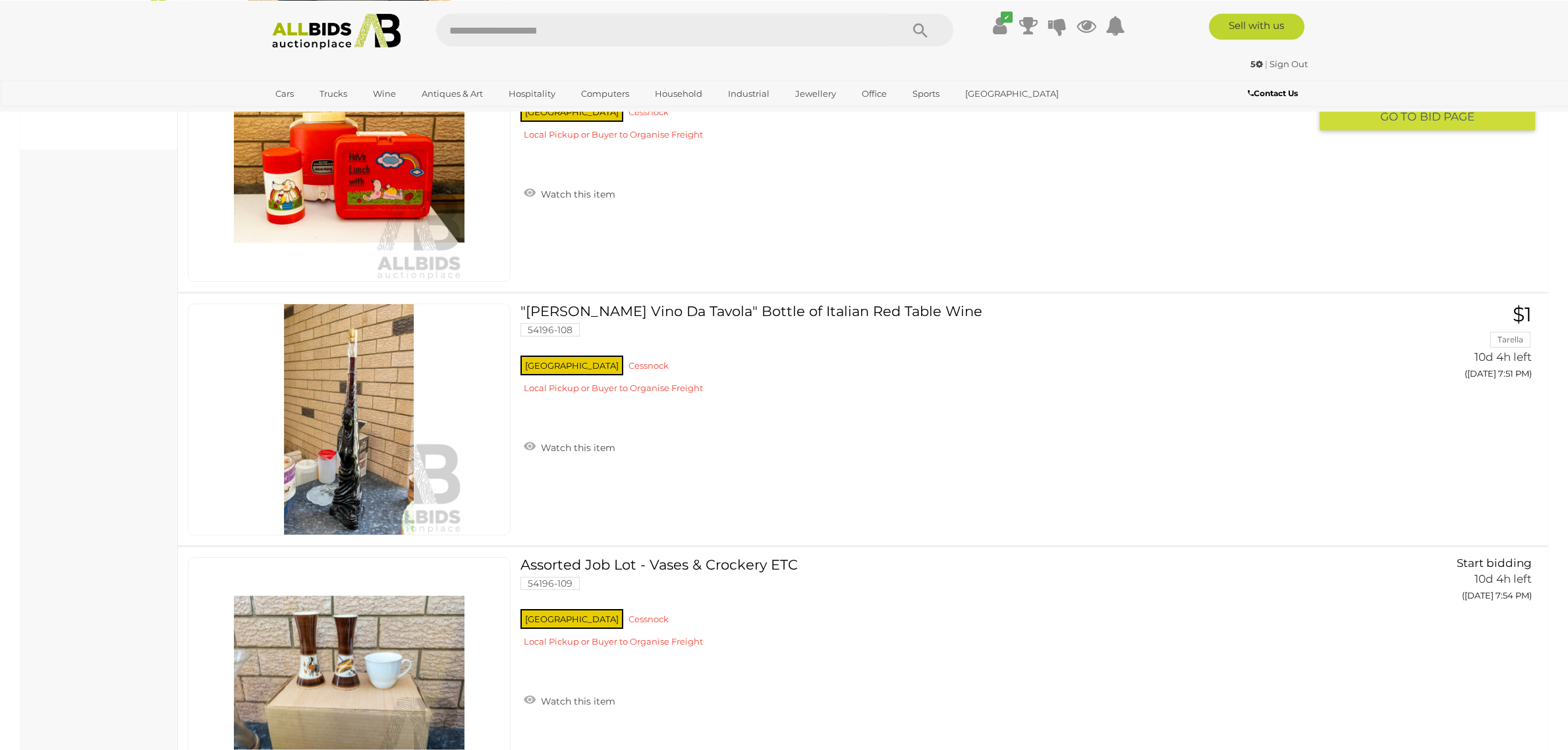
scroll to position [574, 0]
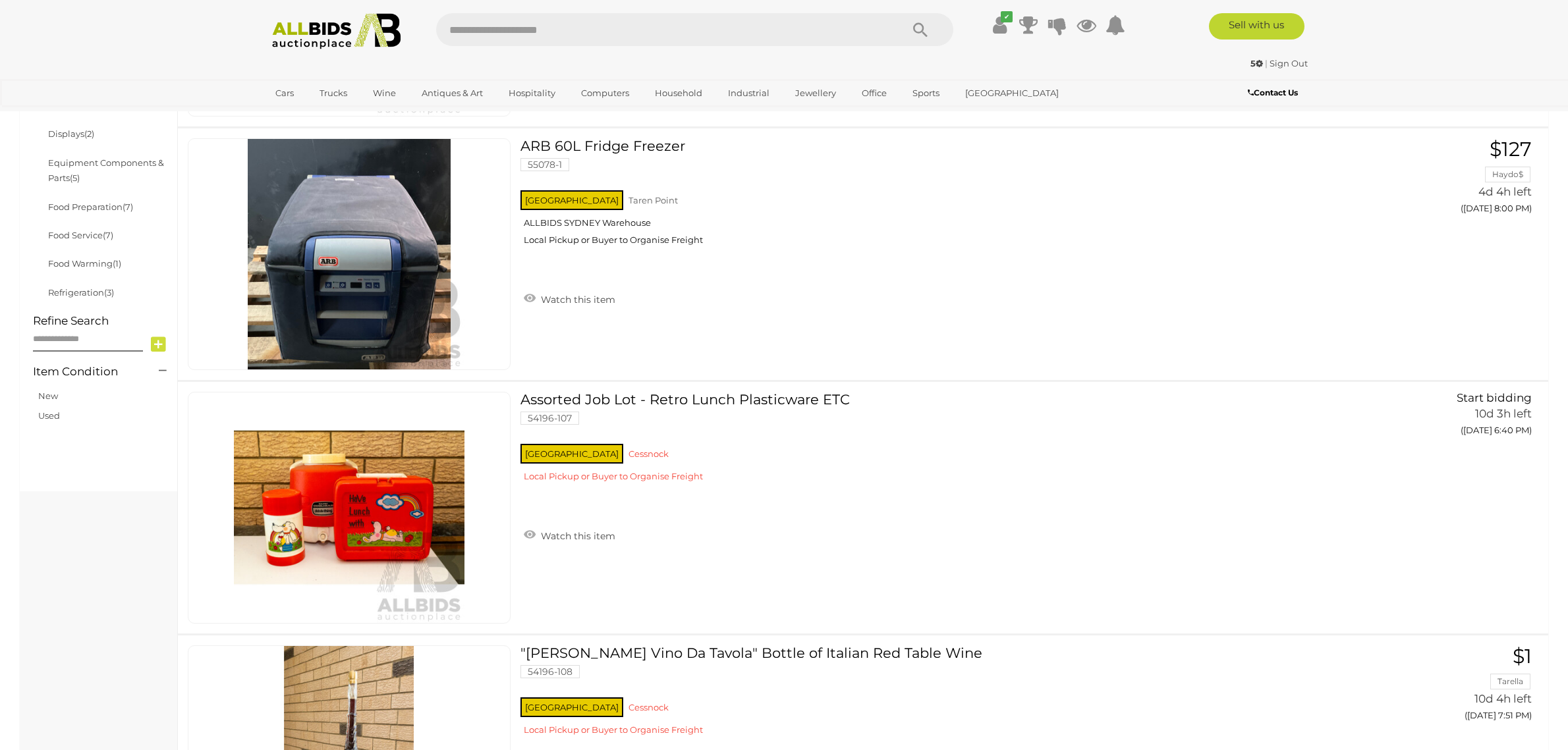
click at [508, 36] on input "text" at bounding box center [662, 29] width 452 height 33
type input "*******"
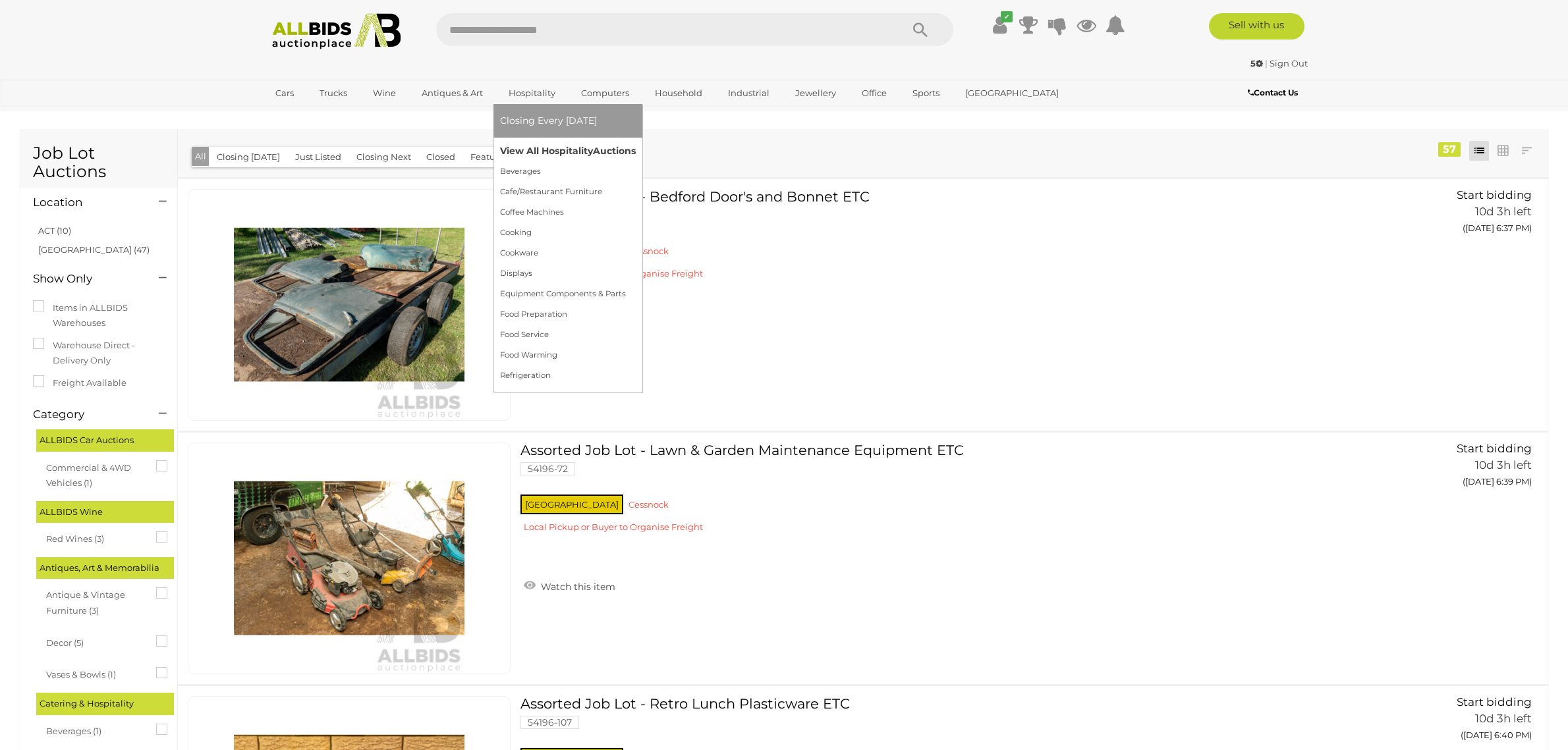
click at [527, 153] on link "View All Hospitality Auctions" at bounding box center [568, 151] width 136 height 21
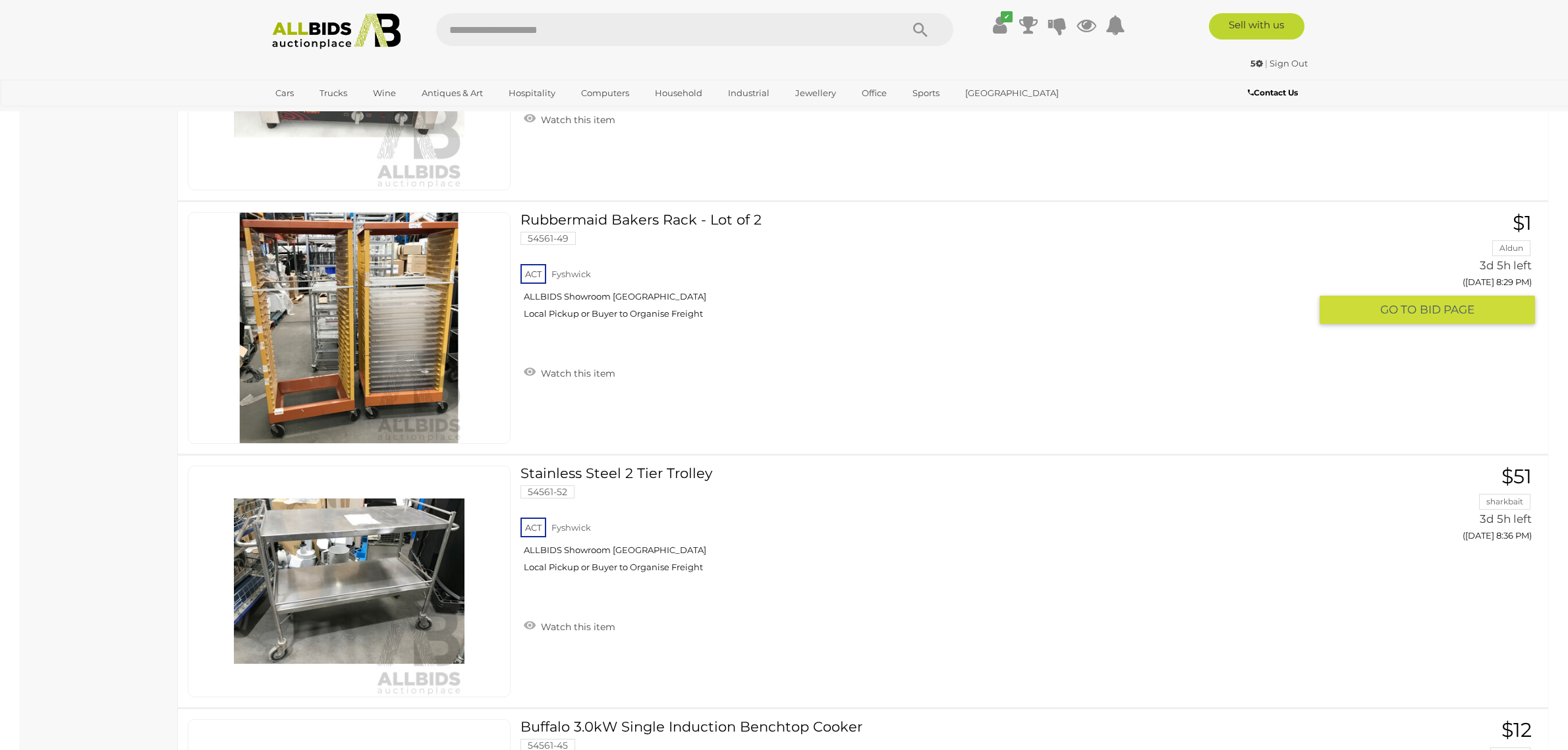
scroll to position [9650, 0]
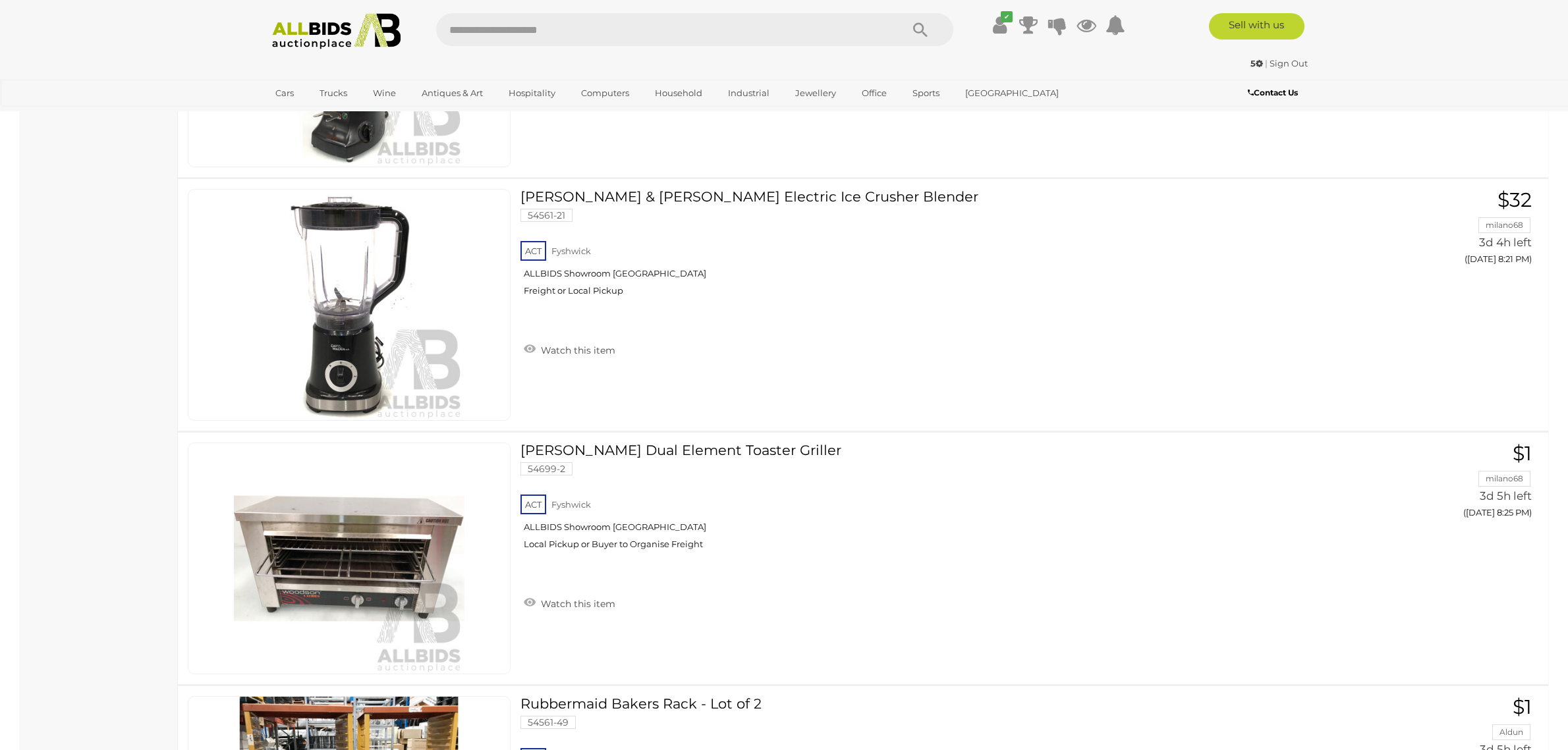
click at [532, 31] on input "text" at bounding box center [662, 29] width 452 height 33
type input "********"
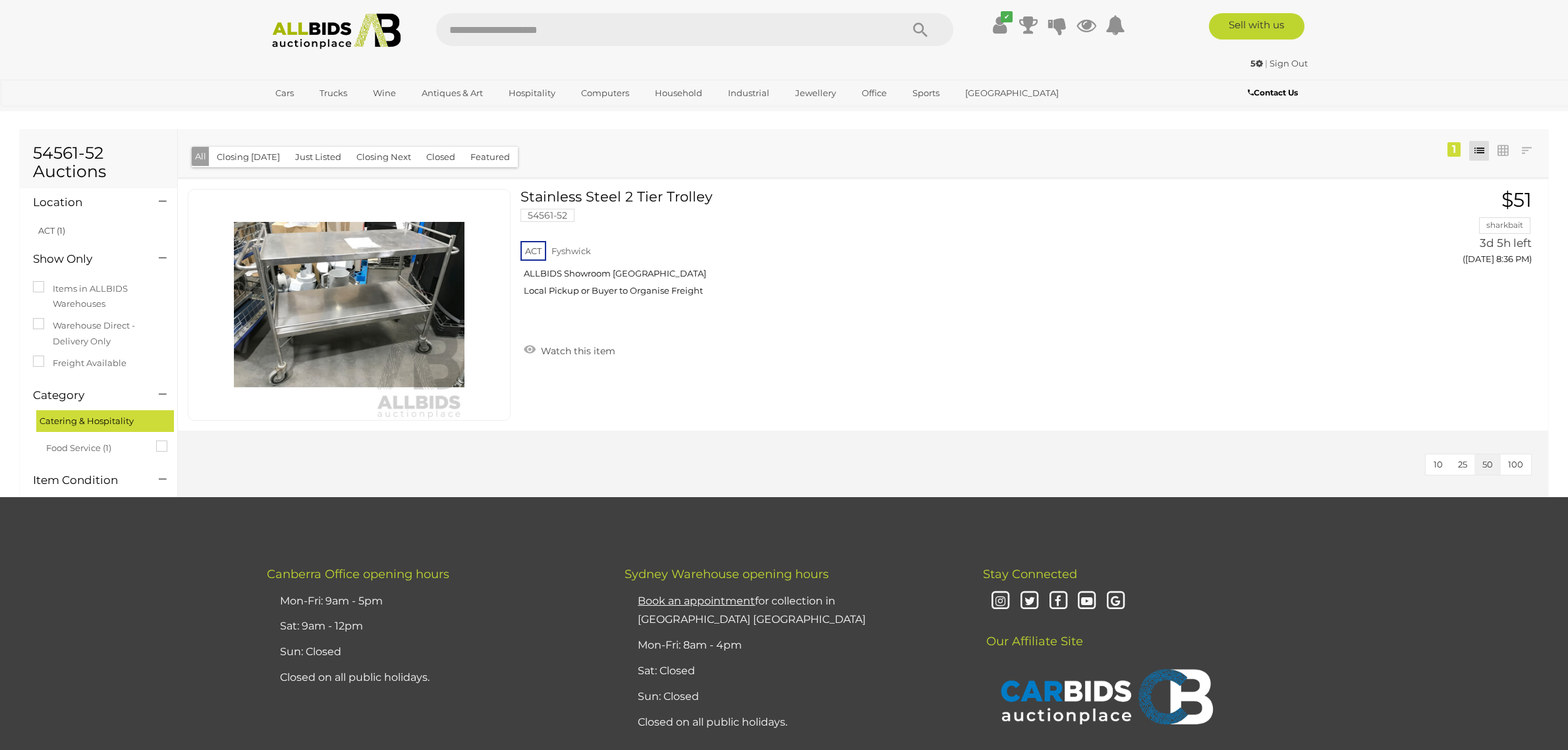
click at [562, 23] on input "text" at bounding box center [662, 29] width 452 height 33
type input "*******"
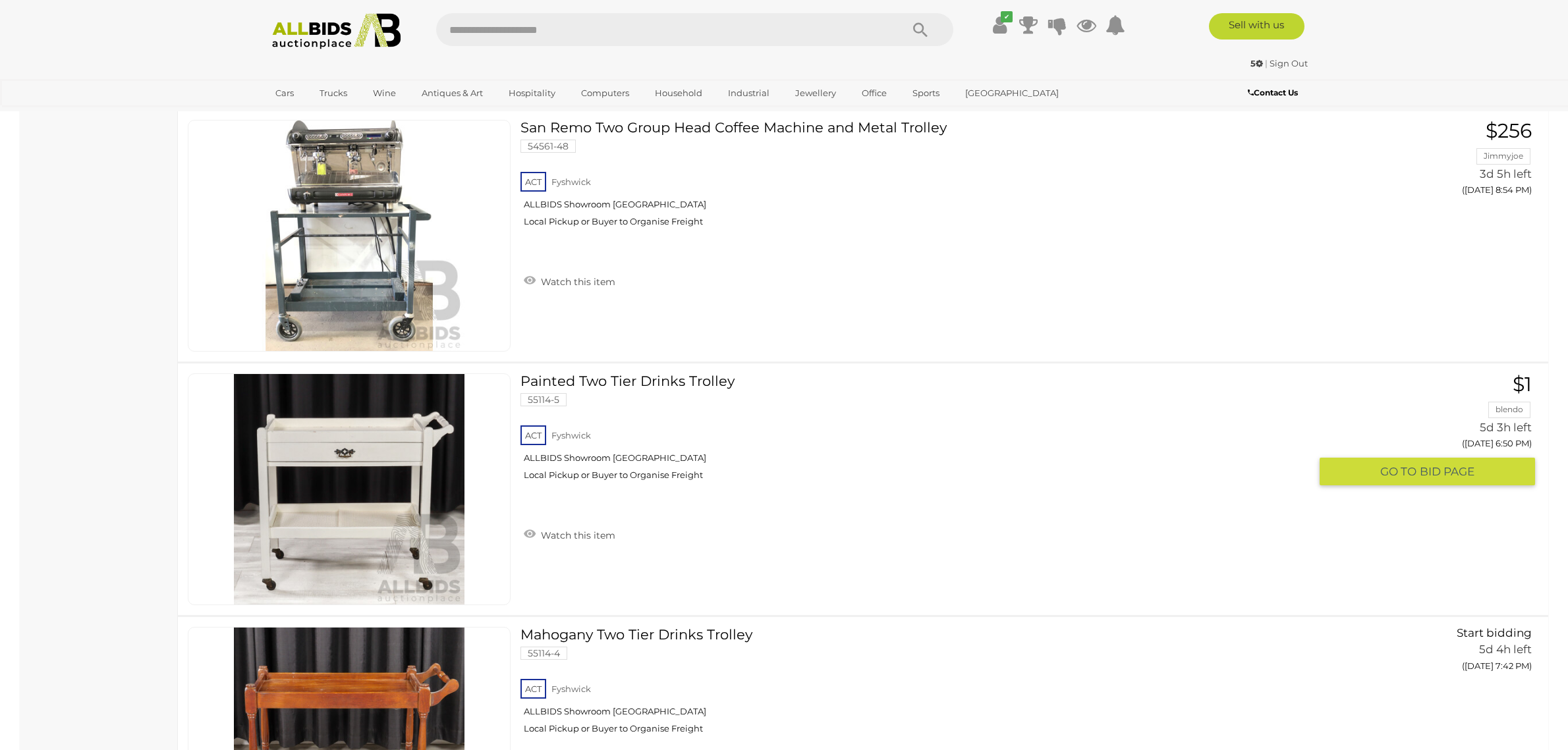
scroll to position [1176, 0]
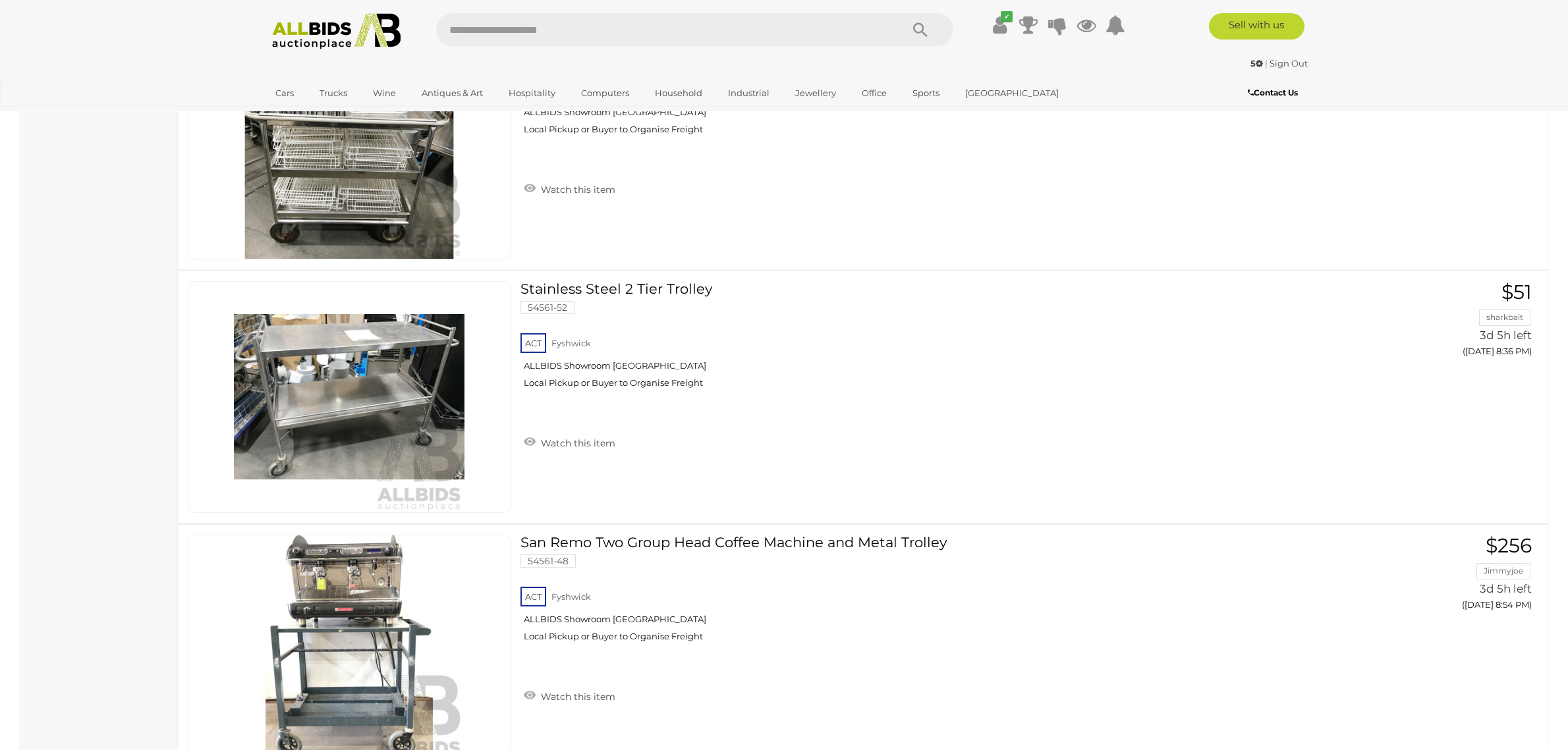
drag, startPoint x: 1291, startPoint y: 63, endPoint x: 1283, endPoint y: 66, distance: 8.5
click at [1289, 63] on link "Sign Out" at bounding box center [1288, 63] width 38 height 11
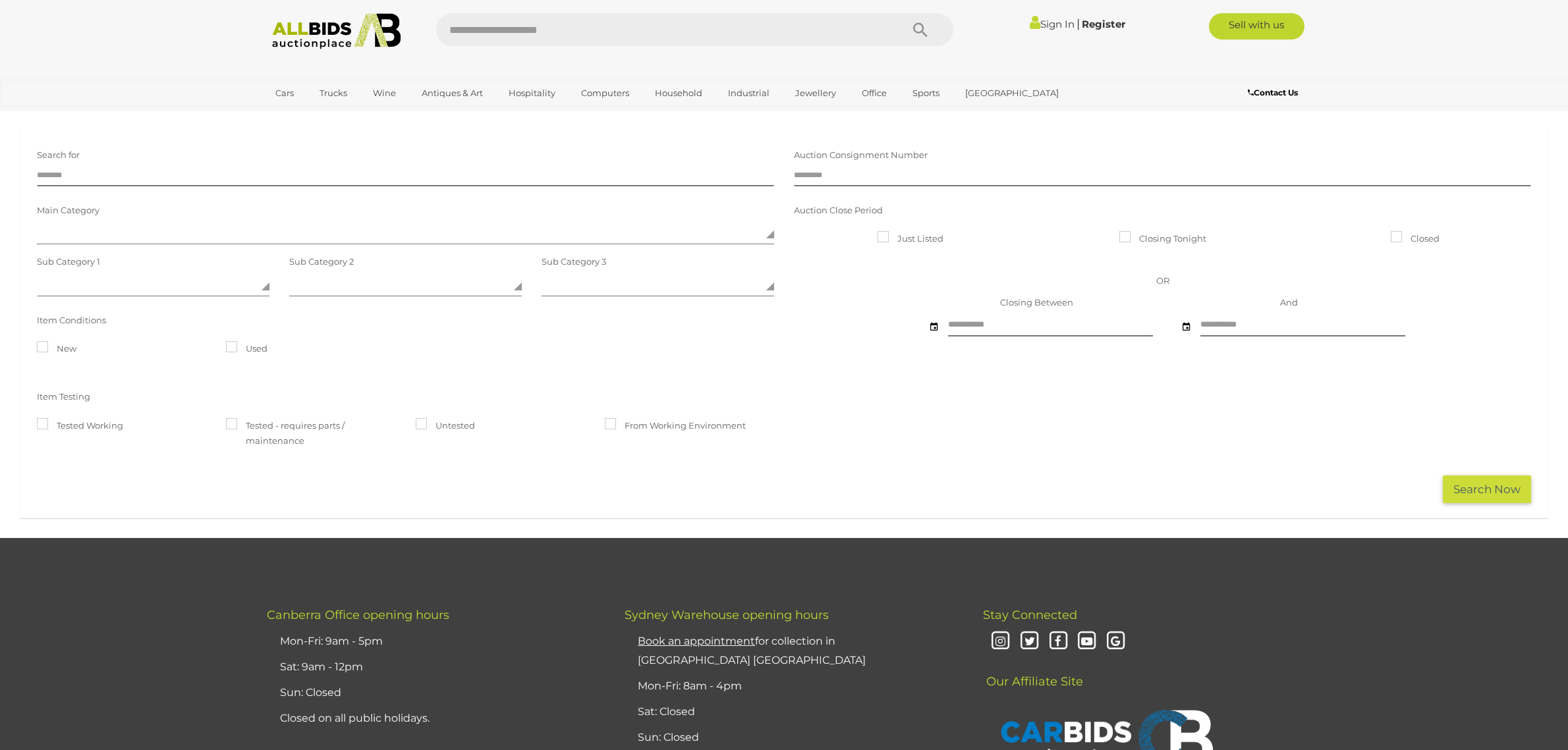
click at [1052, 25] on link "Sign In" at bounding box center [1052, 24] width 45 height 13
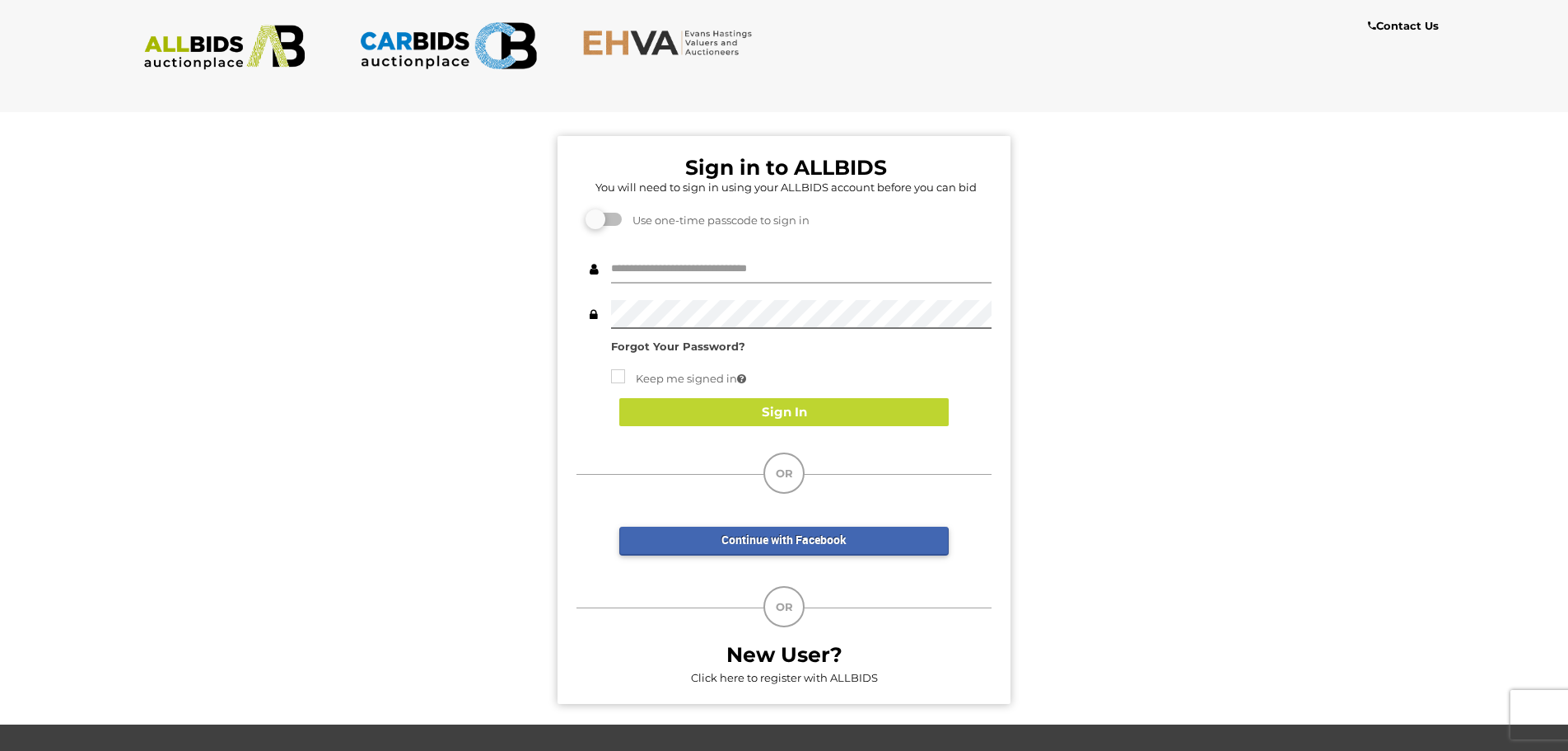
click at [672, 270] on input "text" at bounding box center [801, 268] width 381 height 29
type input "*******"
drag, startPoint x: 455, startPoint y: 358, endPoint x: 514, endPoint y: 353, distance: 59.2
click at [455, 359] on div "Sign in to ALLBIDS You will need to sign in using your ALLBIDS account before y…" at bounding box center [784, 412] width 1593 height 625
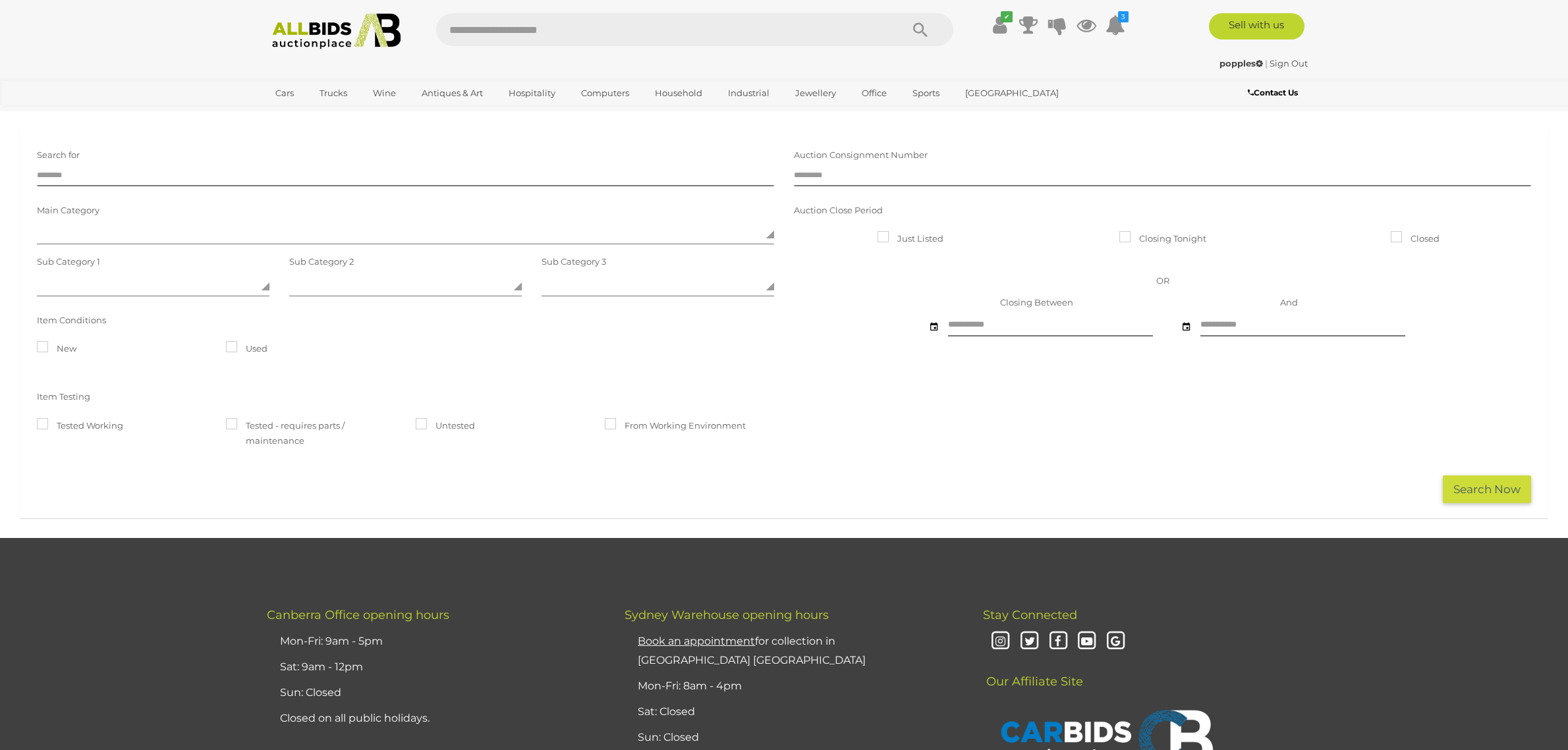
click at [494, 30] on input "text" at bounding box center [662, 29] width 452 height 33
type input "*******"
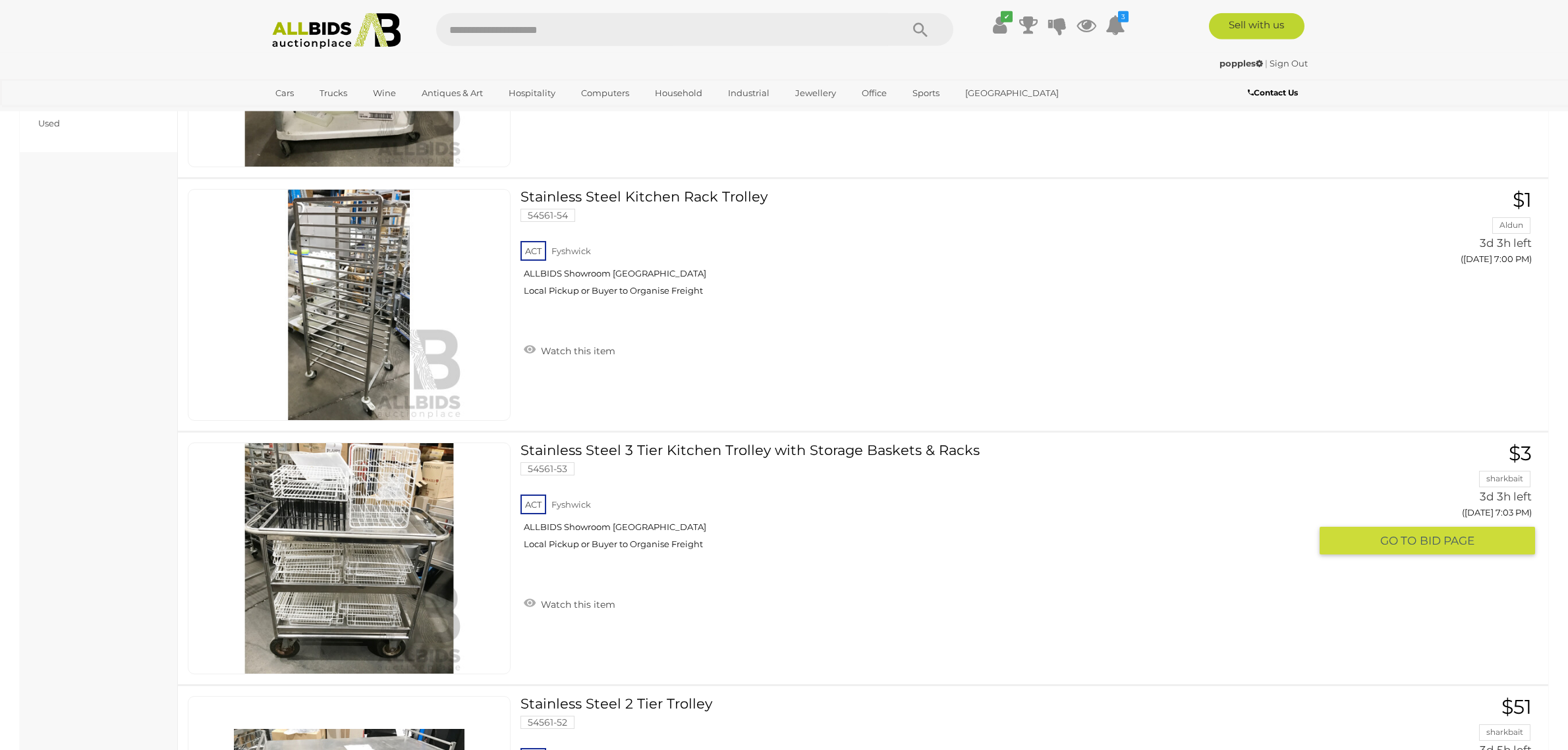
scroll to position [968, 0]
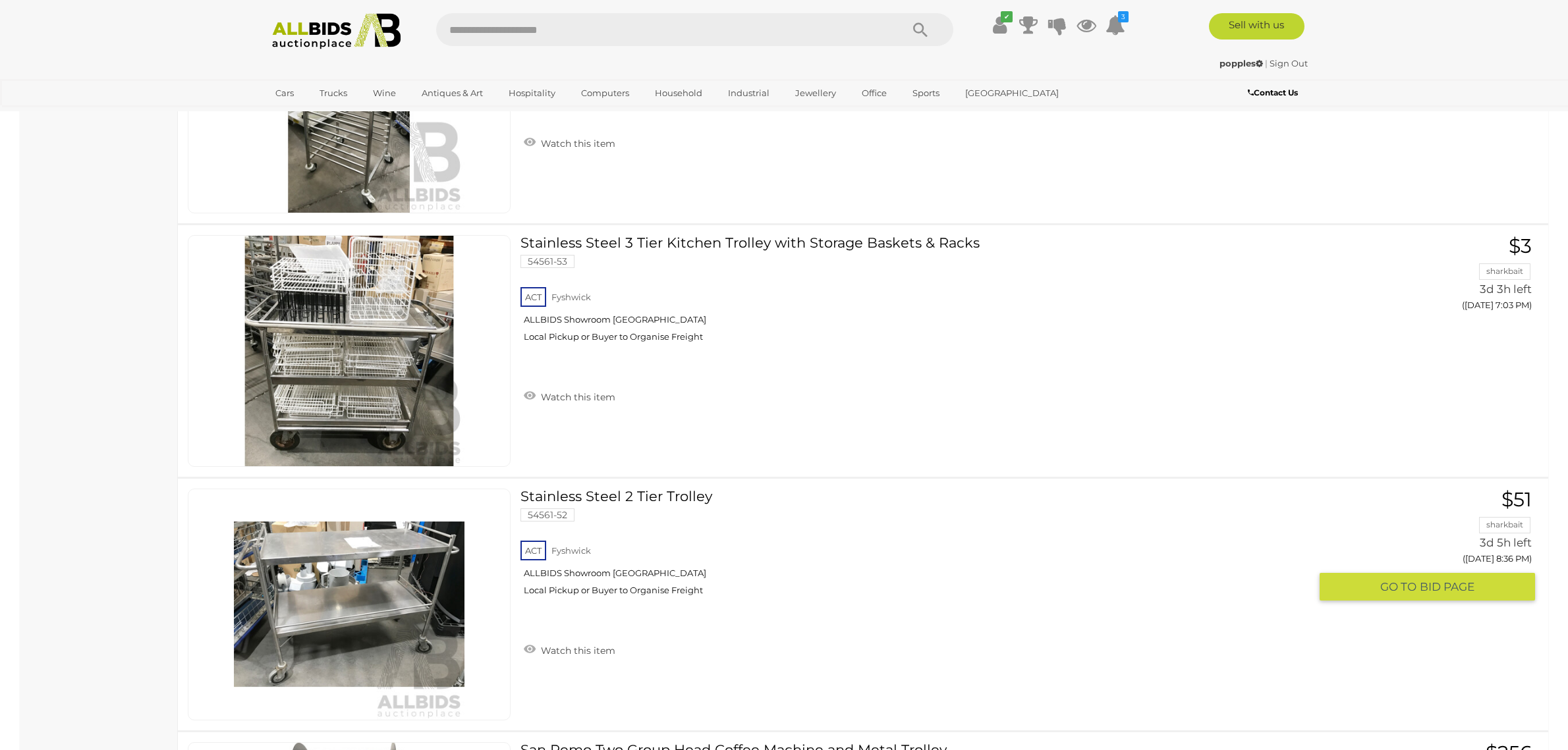
click at [619, 496] on link "Stainless Steel 2 Tier Trolley 54561-52 ACT Fyshwick ALLBIDS Showroom Fyshwick" at bounding box center [920, 548] width 780 height 117
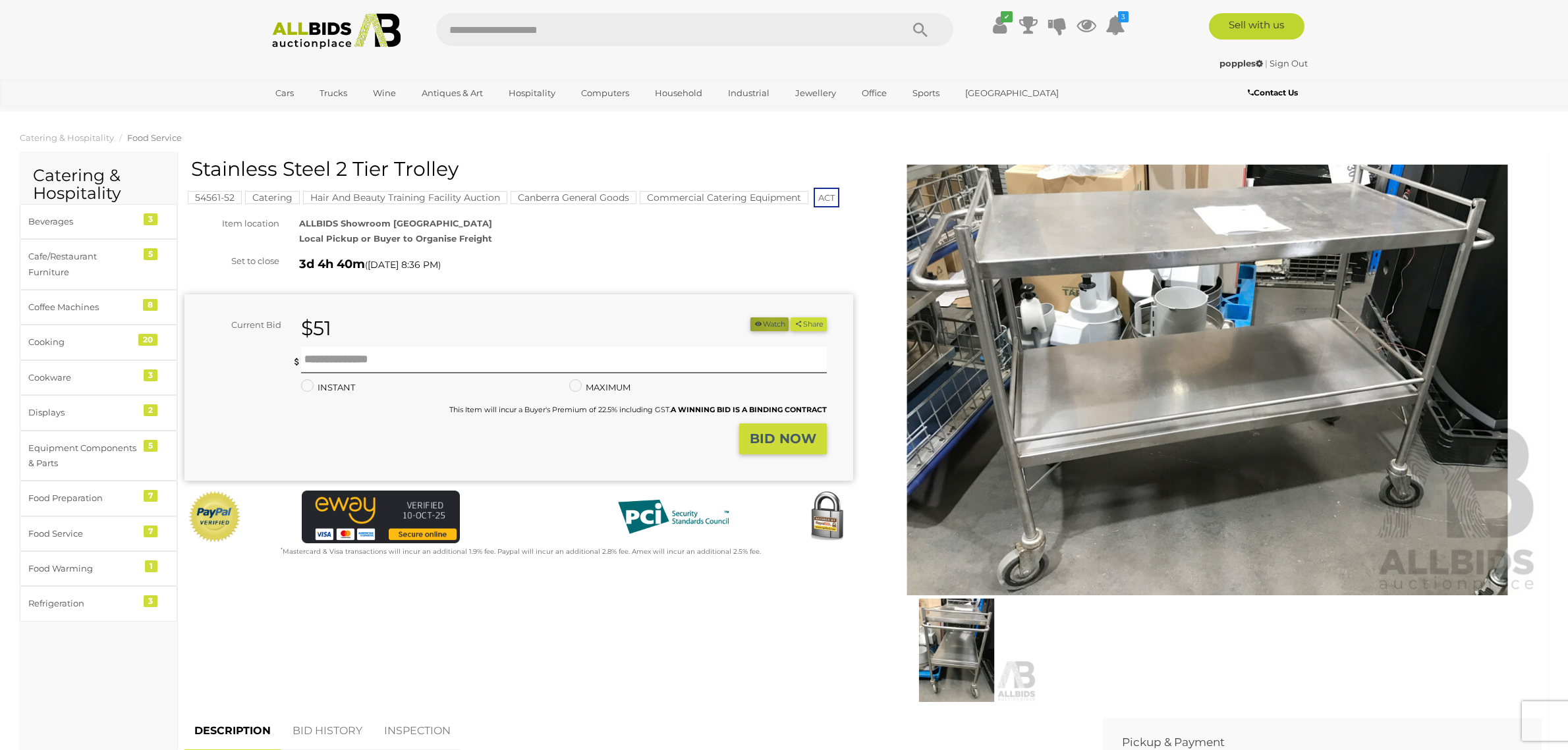
click at [768, 324] on button "Watch" at bounding box center [769, 324] width 38 height 14
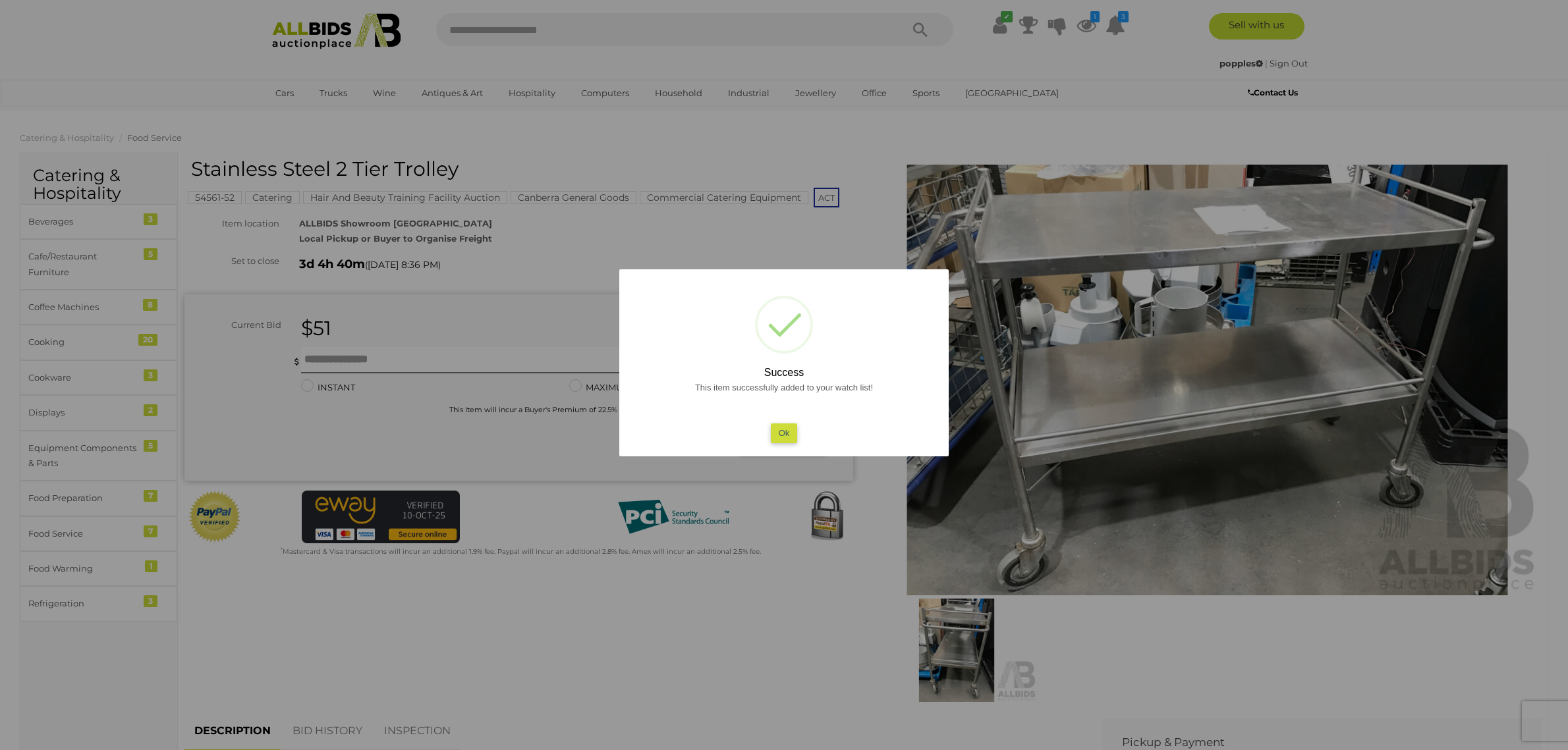
click at [776, 435] on button "Ok" at bounding box center [784, 433] width 27 height 19
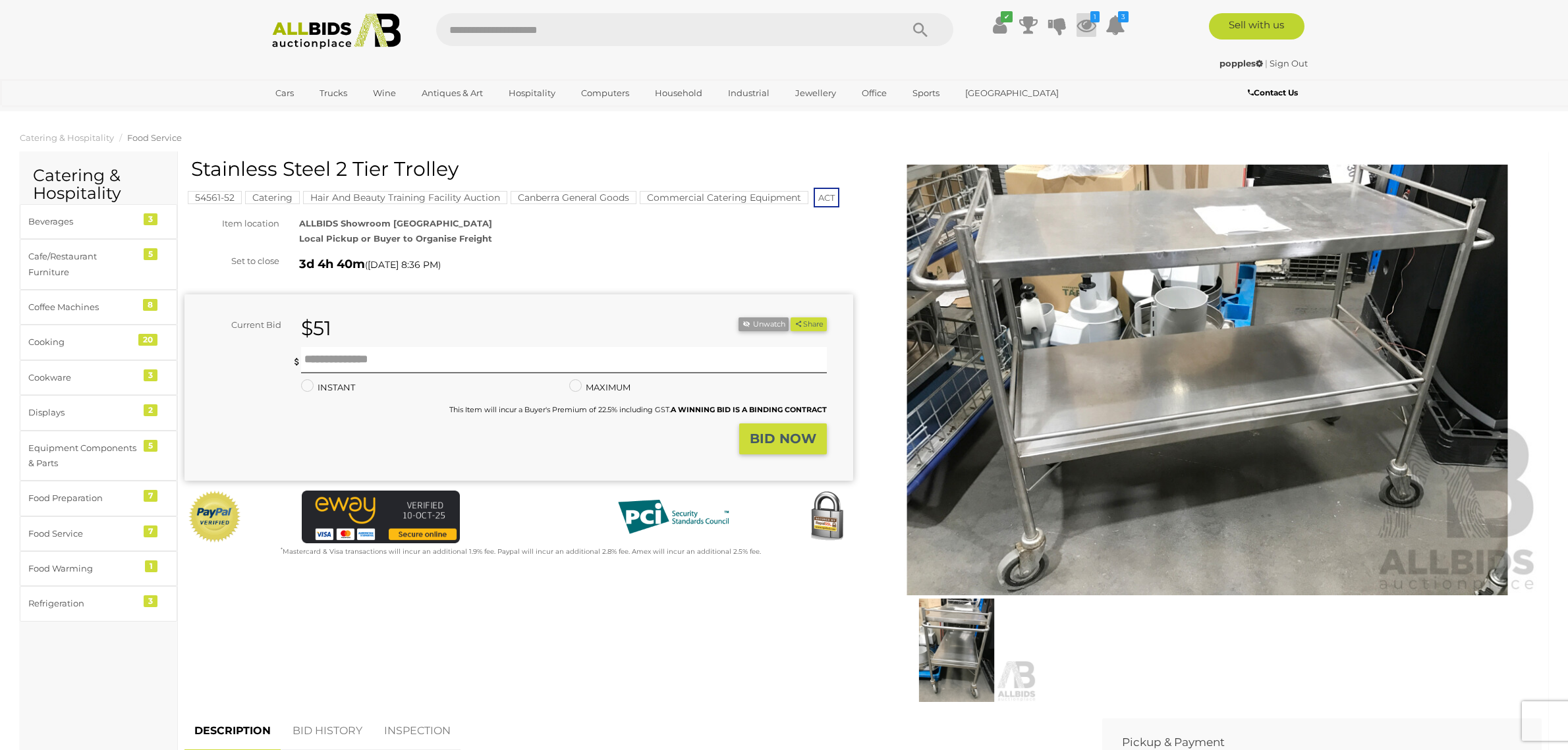
click at [1082, 29] on icon at bounding box center [1086, 25] width 20 height 24
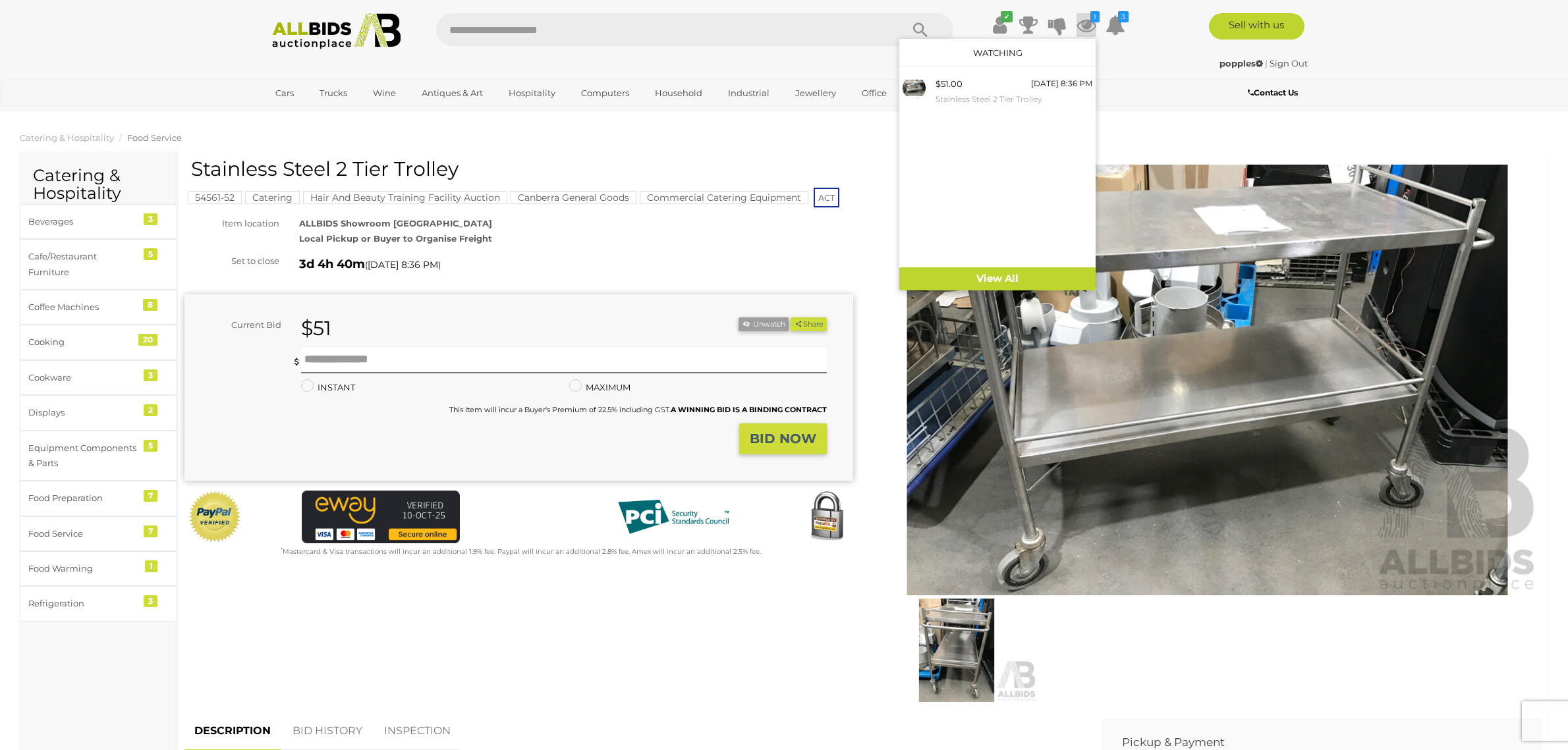
click at [1279, 65] on link "Sign Out" at bounding box center [1288, 63] width 38 height 11
